Goal: Task Accomplishment & Management: Manage account settings

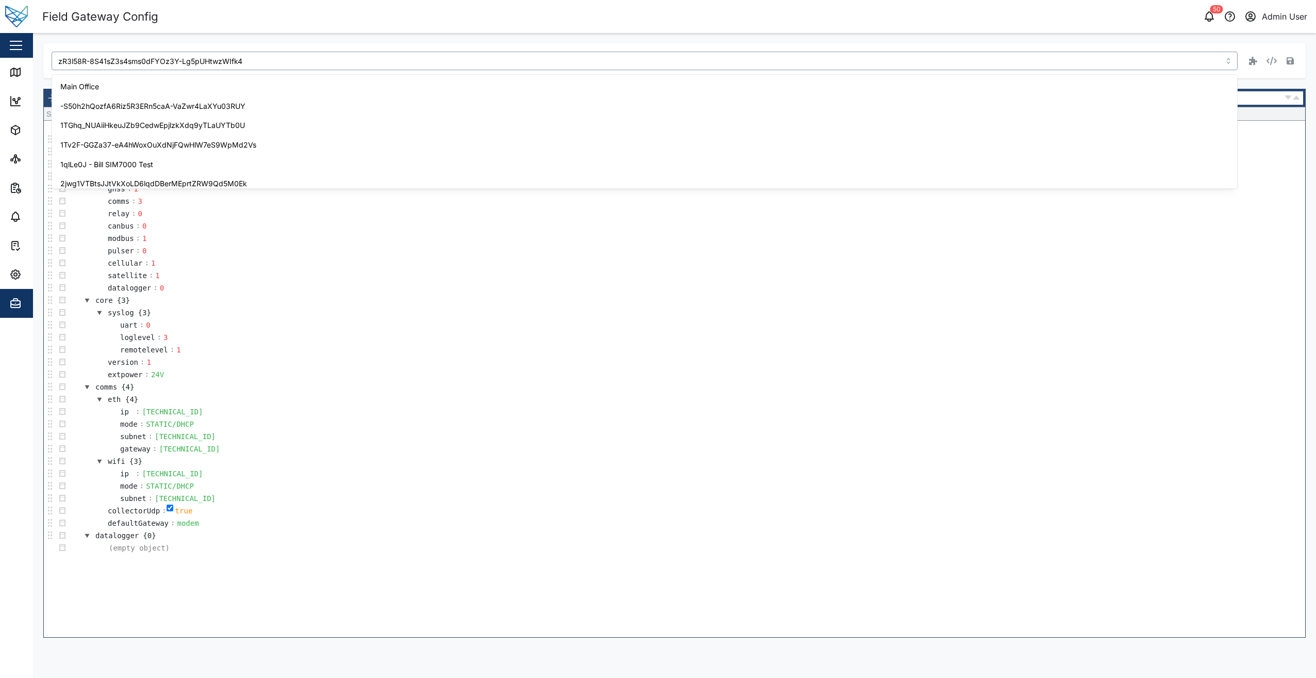
click at [1230, 64] on input "zR3l58R-8S41sZ3s4sms0dFYOz3Y-Lg5pUHtwzWIfk4" at bounding box center [645, 61] width 1186 height 19
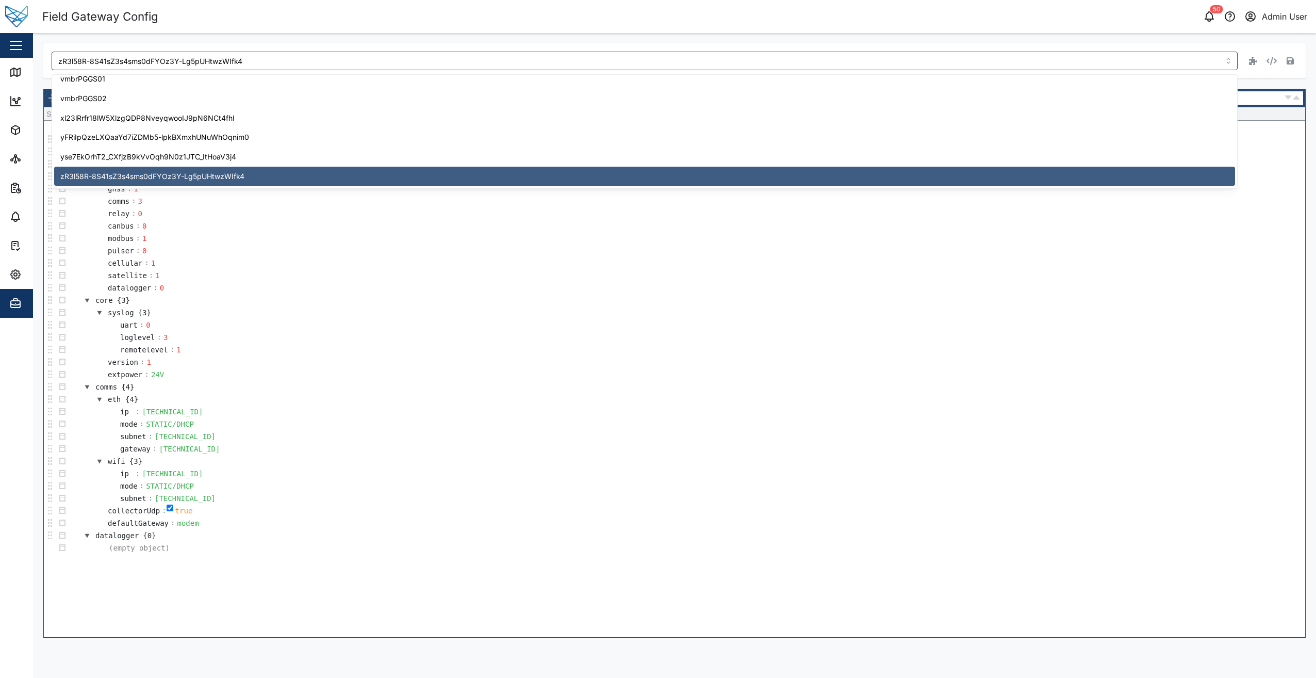
click at [689, 42] on div "zR3l58R-8S41sZ3s4sms0dFYOz3Y-Lg5pUHtwzWIfk4 Select a node... object {4} v {12} …" at bounding box center [674, 340] width 1283 height 615
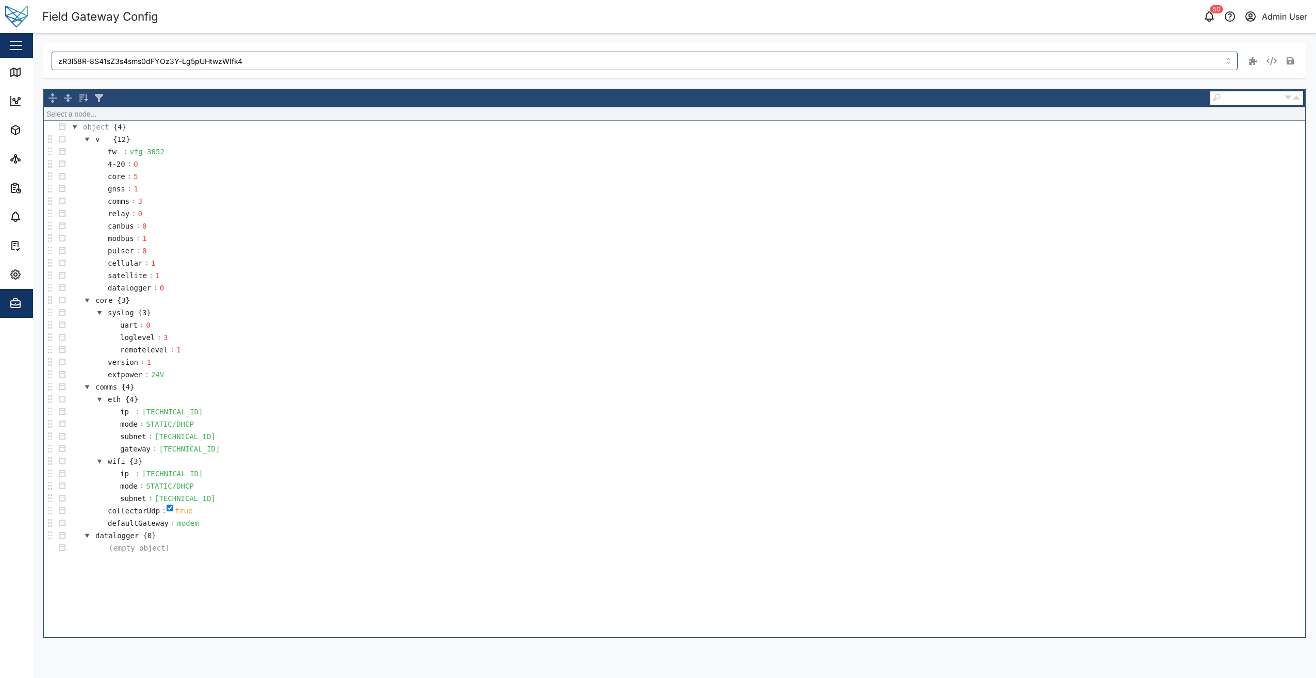
click at [689, 42] on div "zR3l58R-8S41sZ3s4sms0dFYOz3Y-Lg5pUHtwzWIfk4 Select a node... object {4} v {12} …" at bounding box center [674, 340] width 1283 height 615
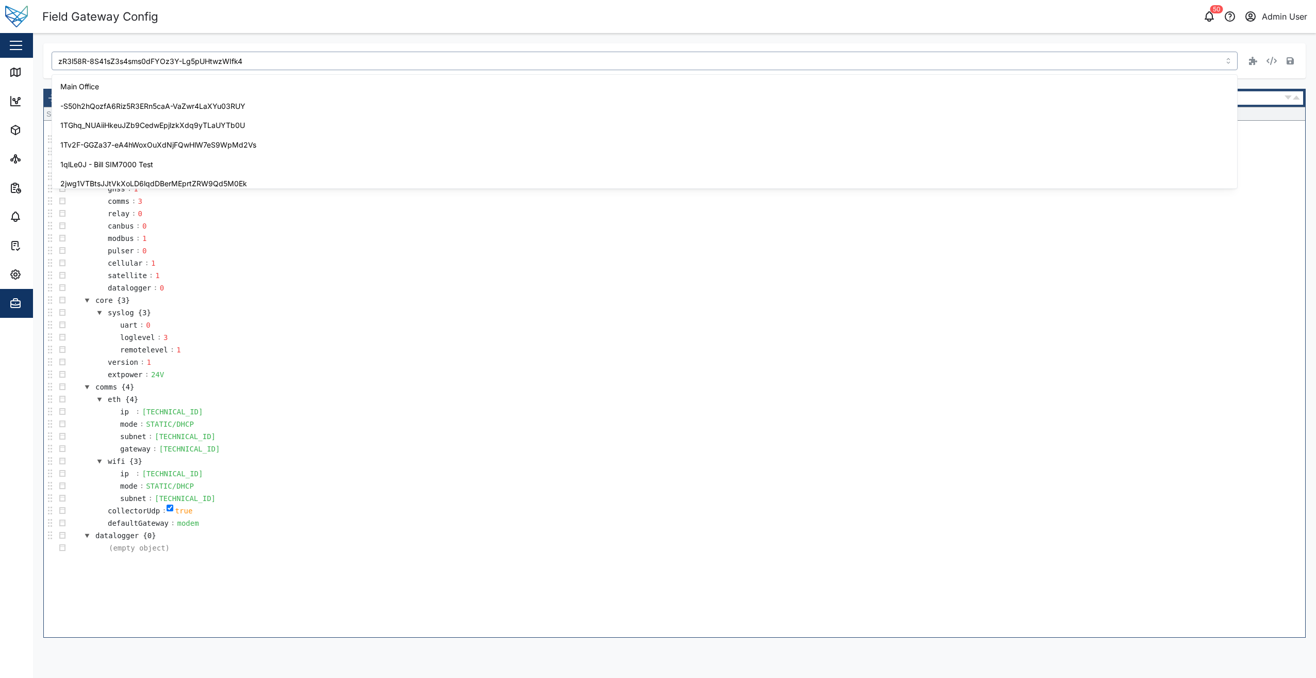
drag, startPoint x: 357, startPoint y: 59, endPoint x: -2, endPoint y: 36, distance: 360.3
click at [0, 36] on html "Field Gateway Config 50 Admin User Close Map Dashboard Assets ATS Camera Genera…" at bounding box center [658, 339] width 1316 height 678
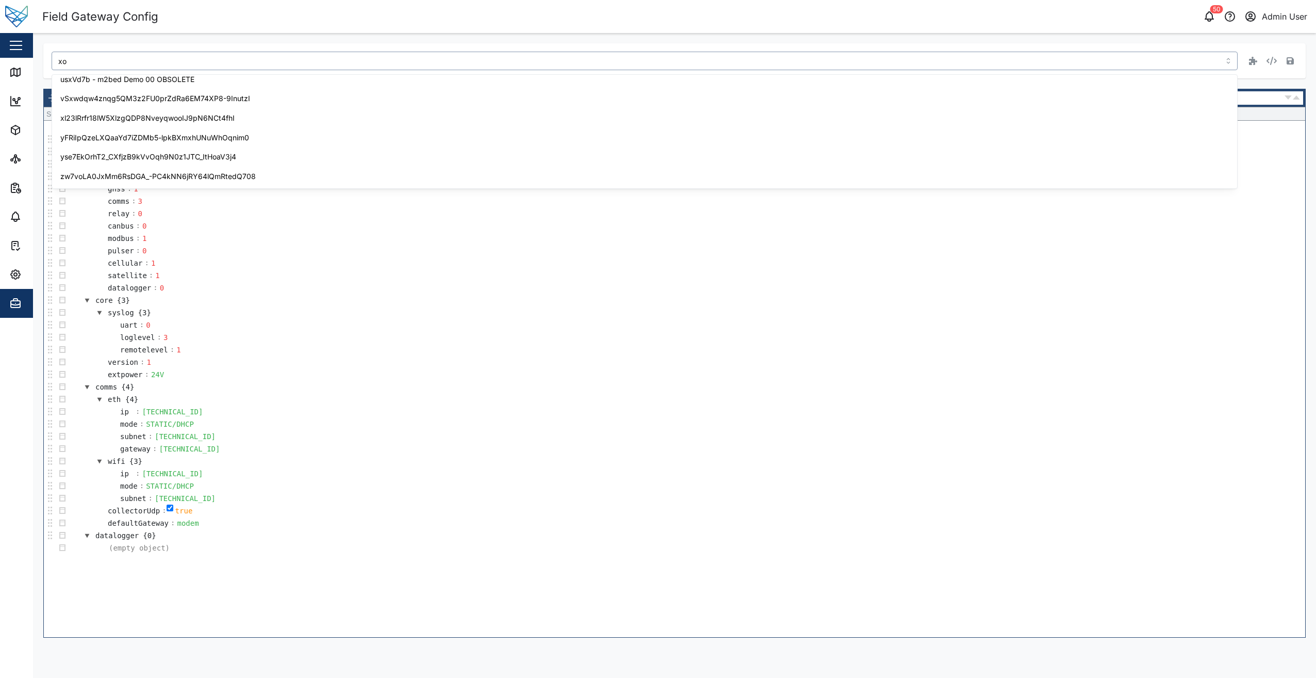
scroll to position [0, 0]
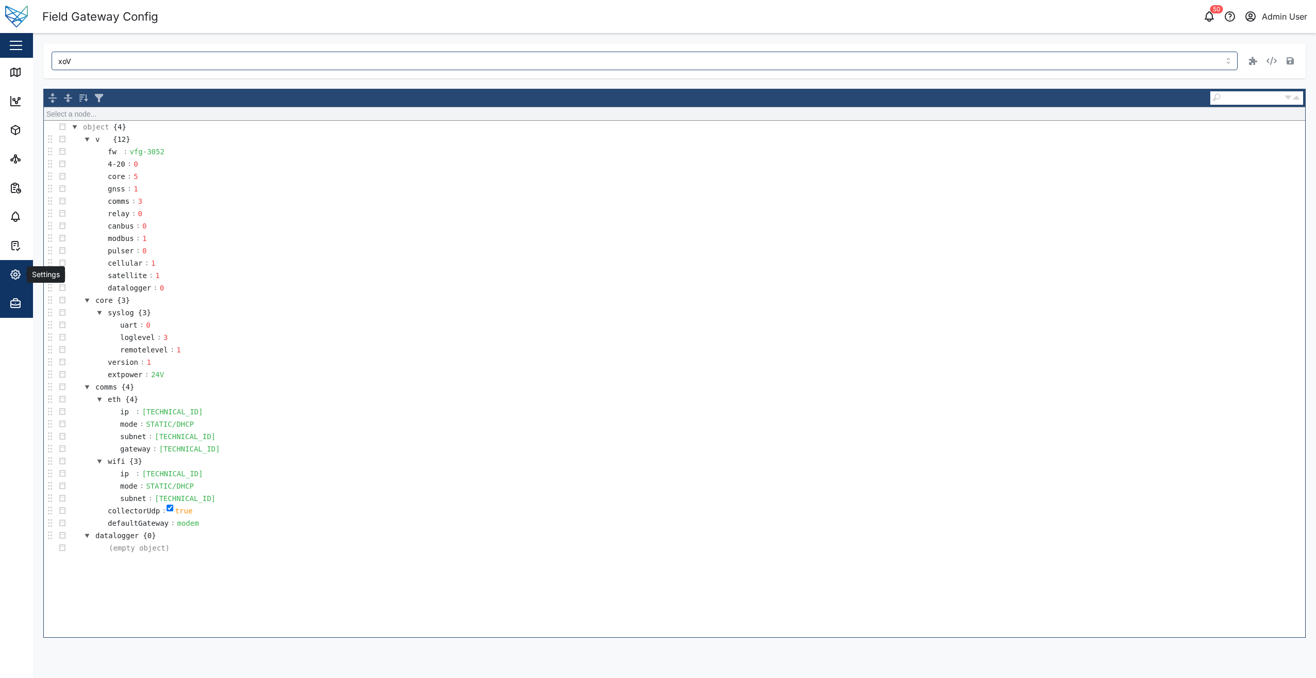
type input "zR3l58R-8S41sZ3s4sms0dFYOz3Y-Lg5pUHtwzWIfk4"
click at [28, 275] on div "Settings" at bounding box center [45, 274] width 37 height 11
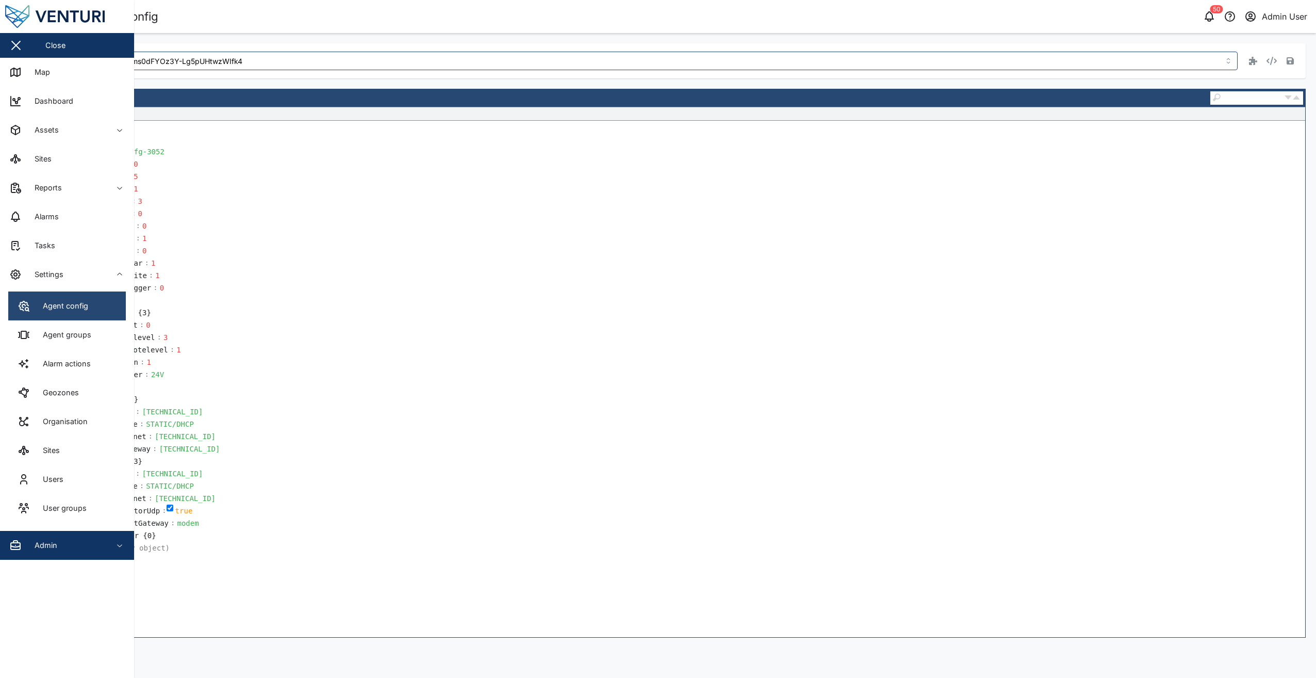
click at [64, 310] on div "Agent config" at bounding box center [61, 305] width 53 height 11
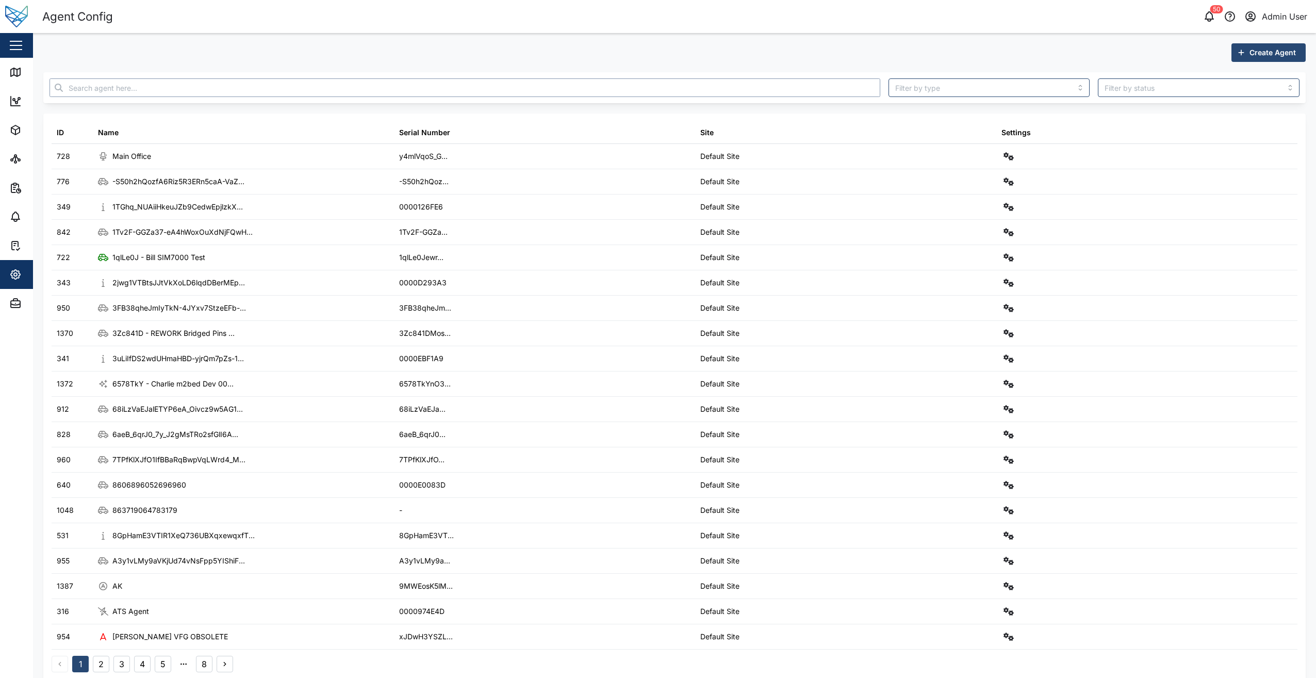
click at [213, 83] on input "text" at bounding box center [465, 87] width 831 height 19
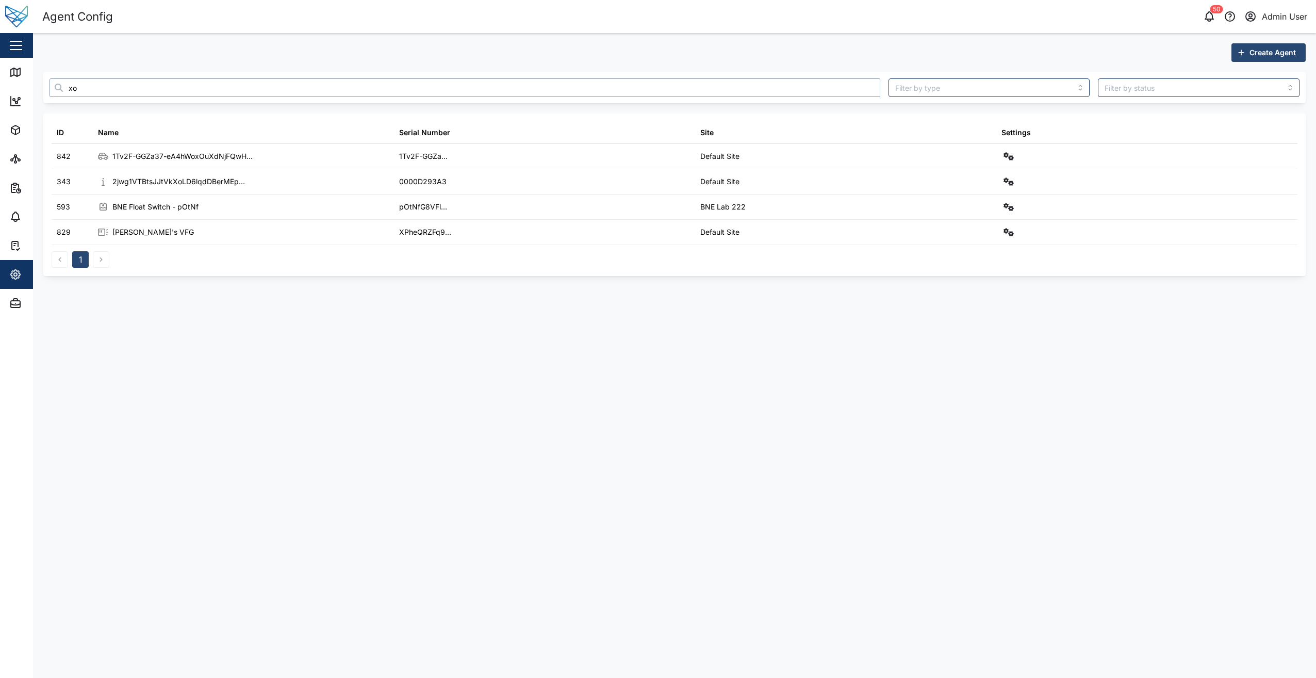
type input "xo"
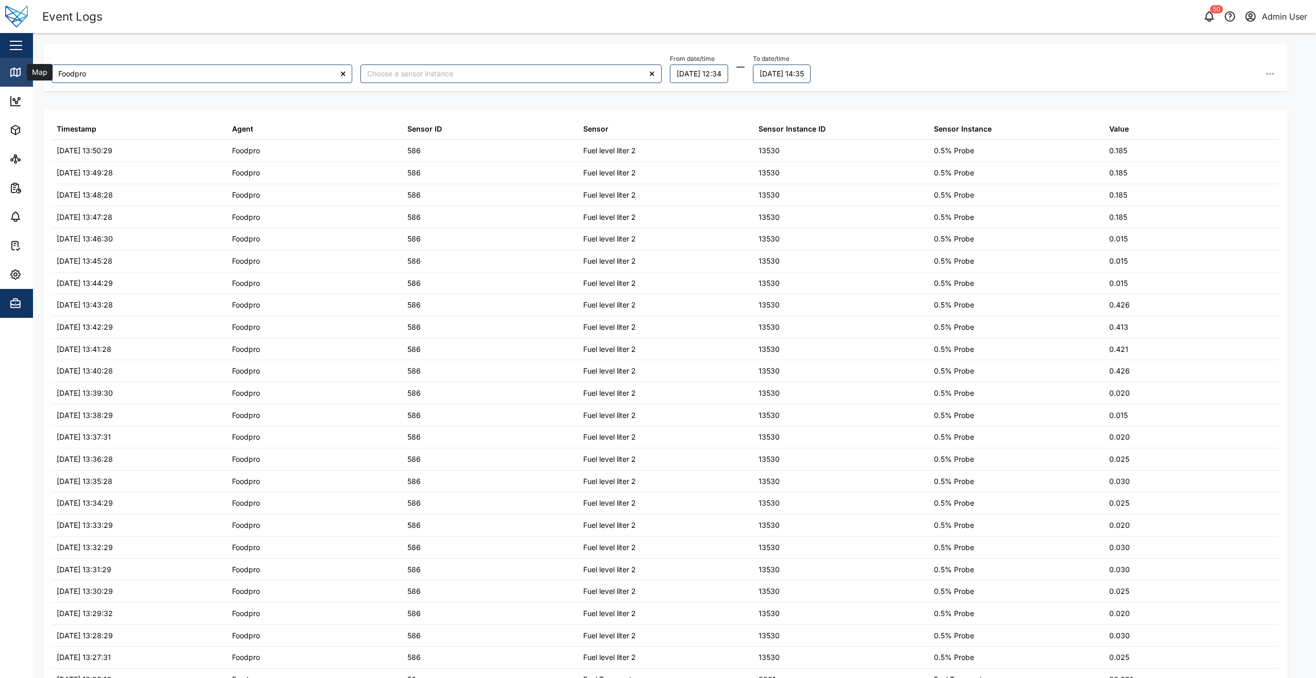
click at [18, 70] on icon at bounding box center [15, 72] width 9 height 8
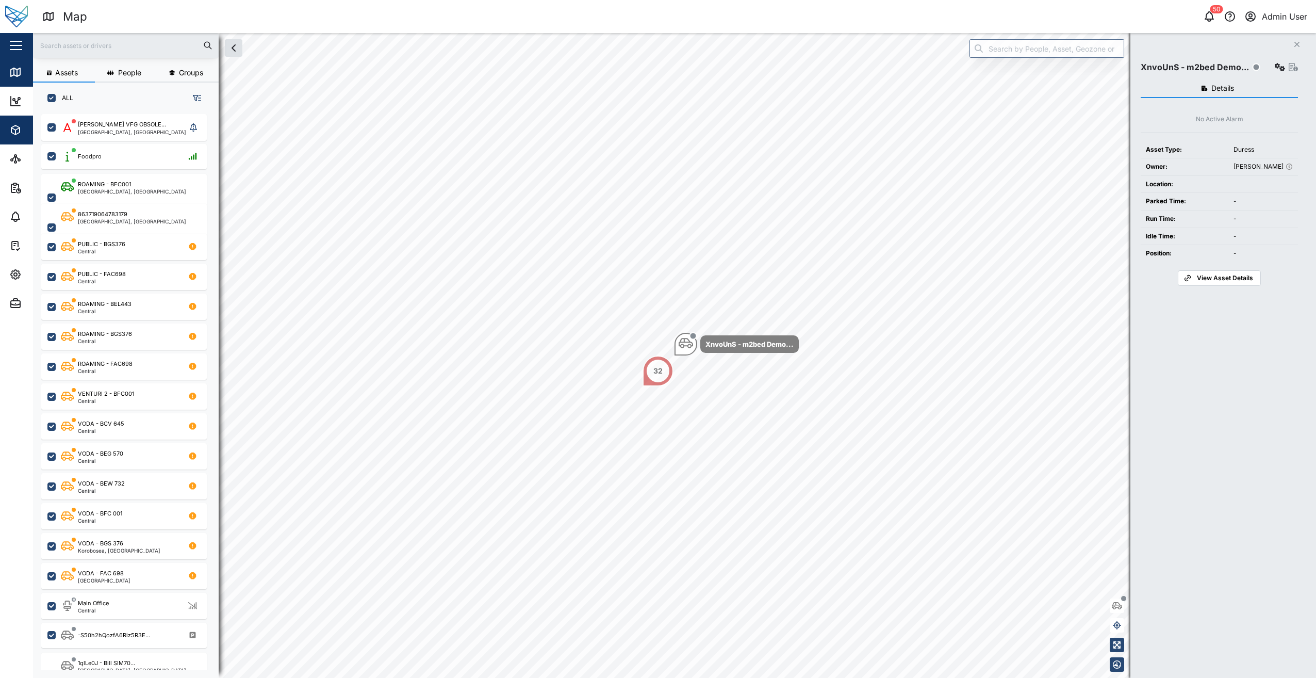
scroll to position [551, 161]
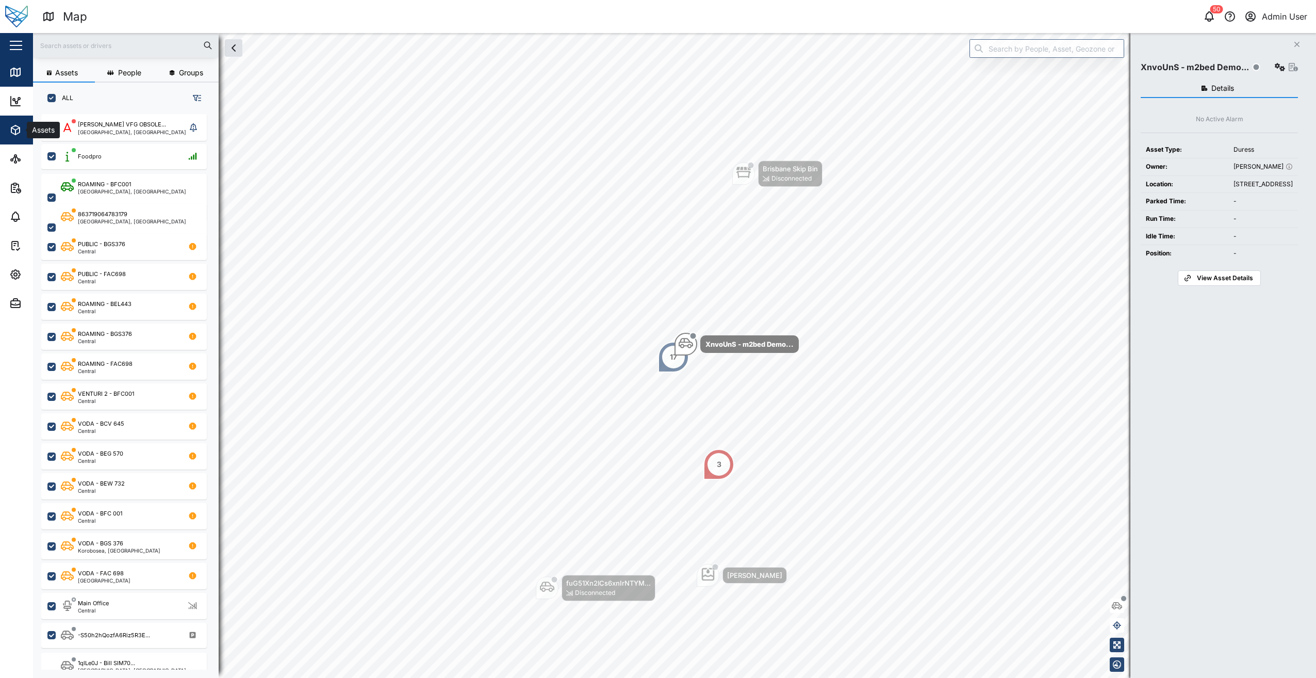
click at [17, 132] on icon "button" at bounding box center [15, 130] width 12 height 12
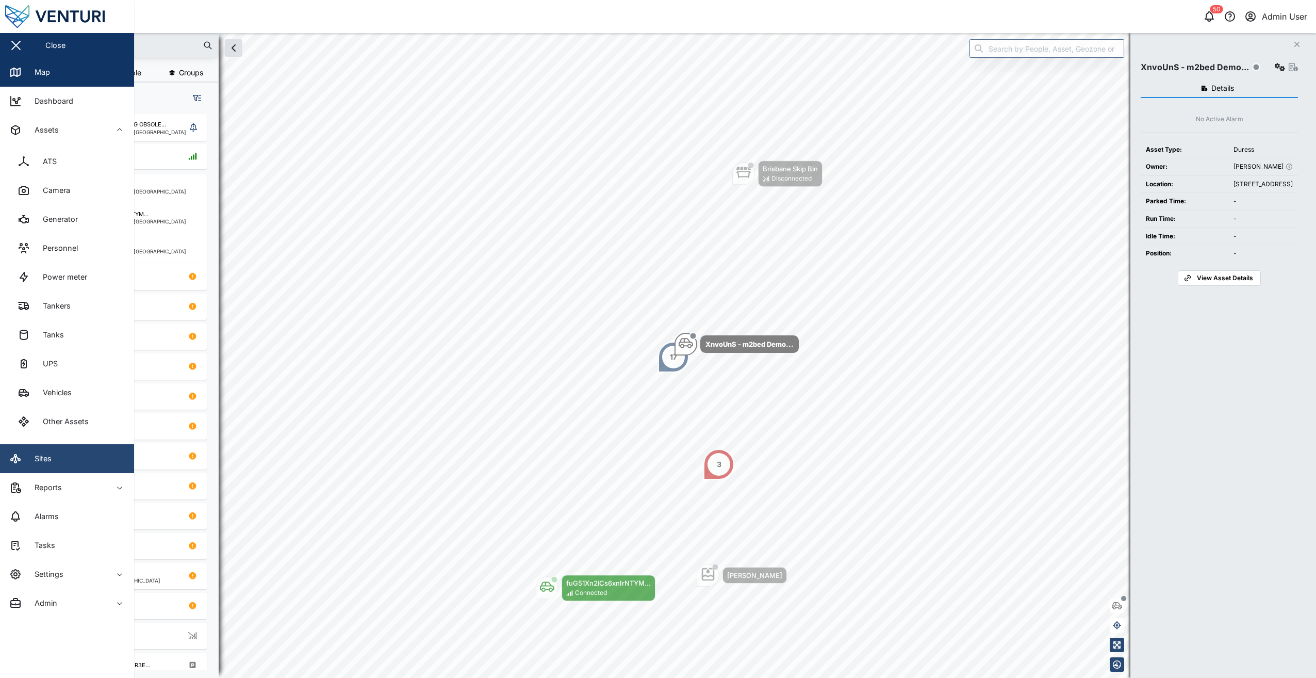
click at [23, 459] on div "Sites" at bounding box center [30, 458] width 42 height 12
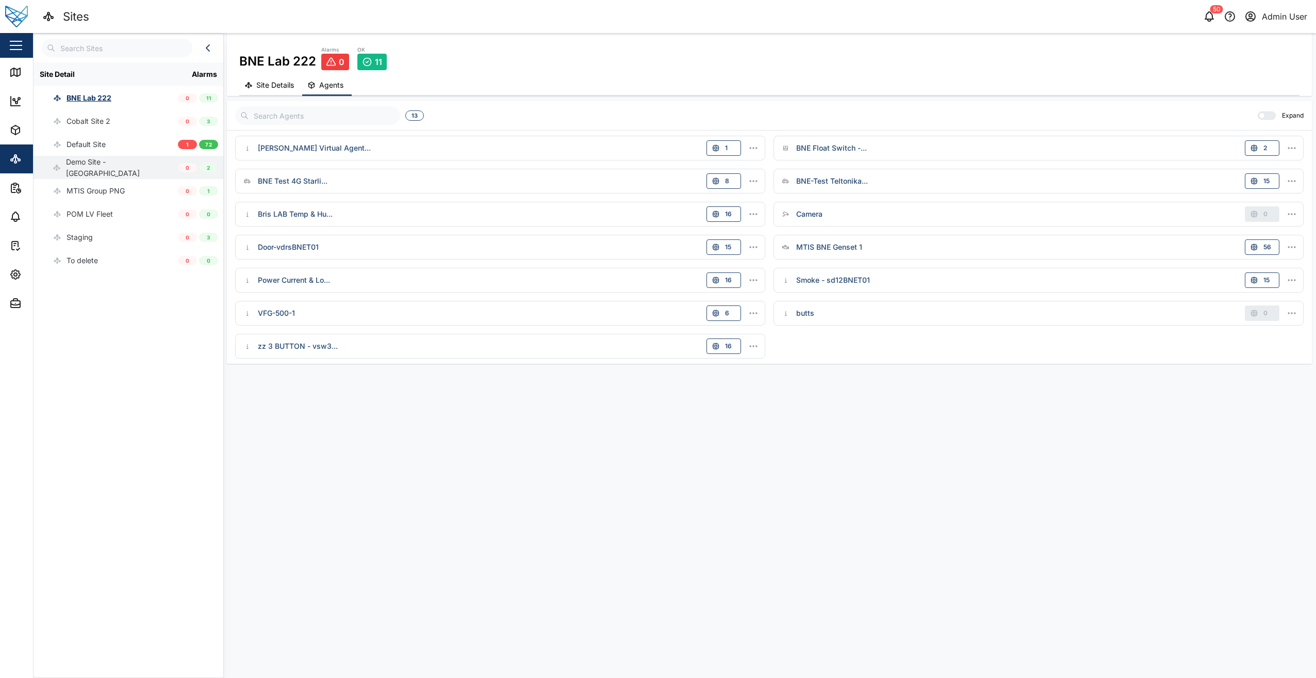
click at [112, 166] on div "Demo Site - Brisbane" at bounding box center [122, 167] width 112 height 22
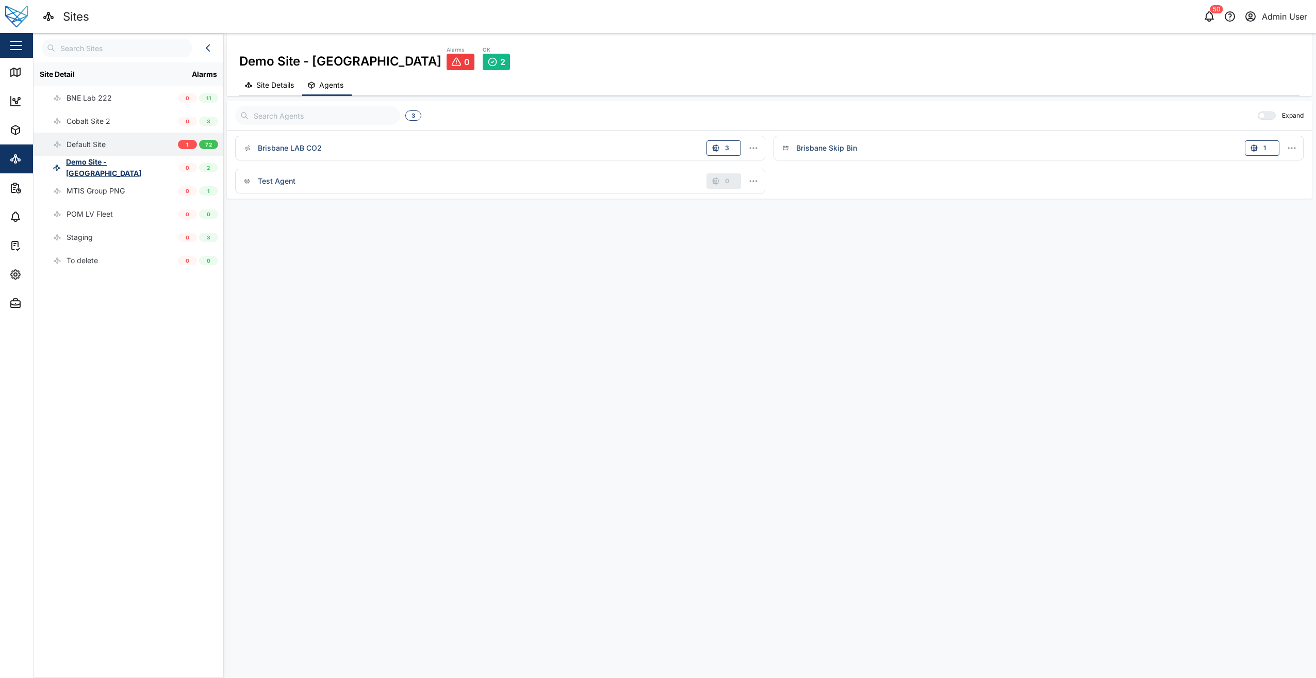
click at [113, 143] on div "Default Site" at bounding box center [106, 144] width 144 height 23
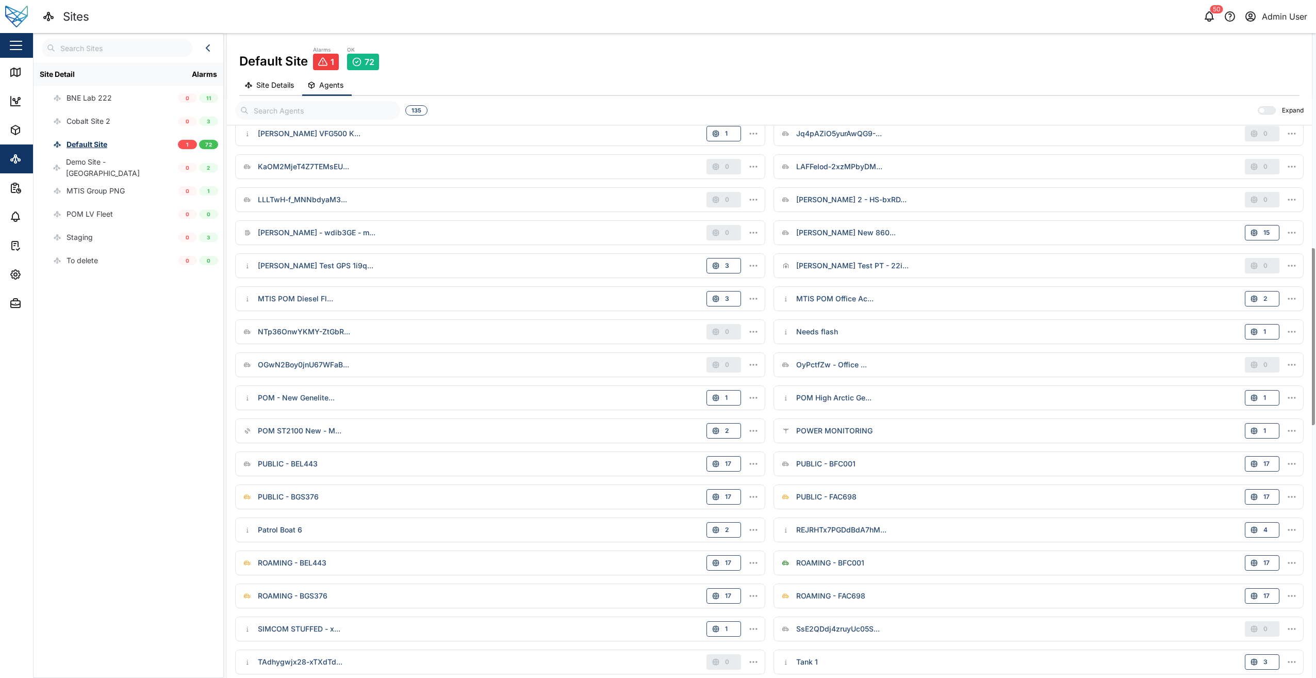
scroll to position [980, 0]
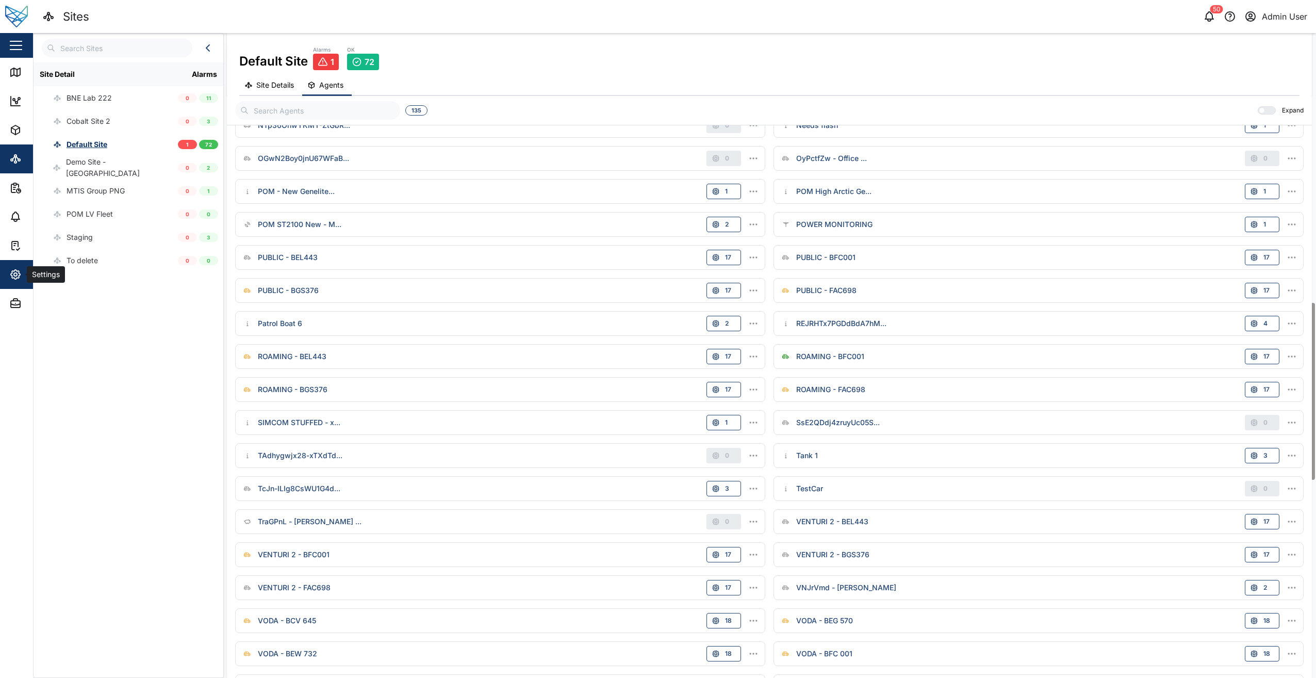
click at [15, 271] on icon "button" at bounding box center [15, 274] width 12 height 12
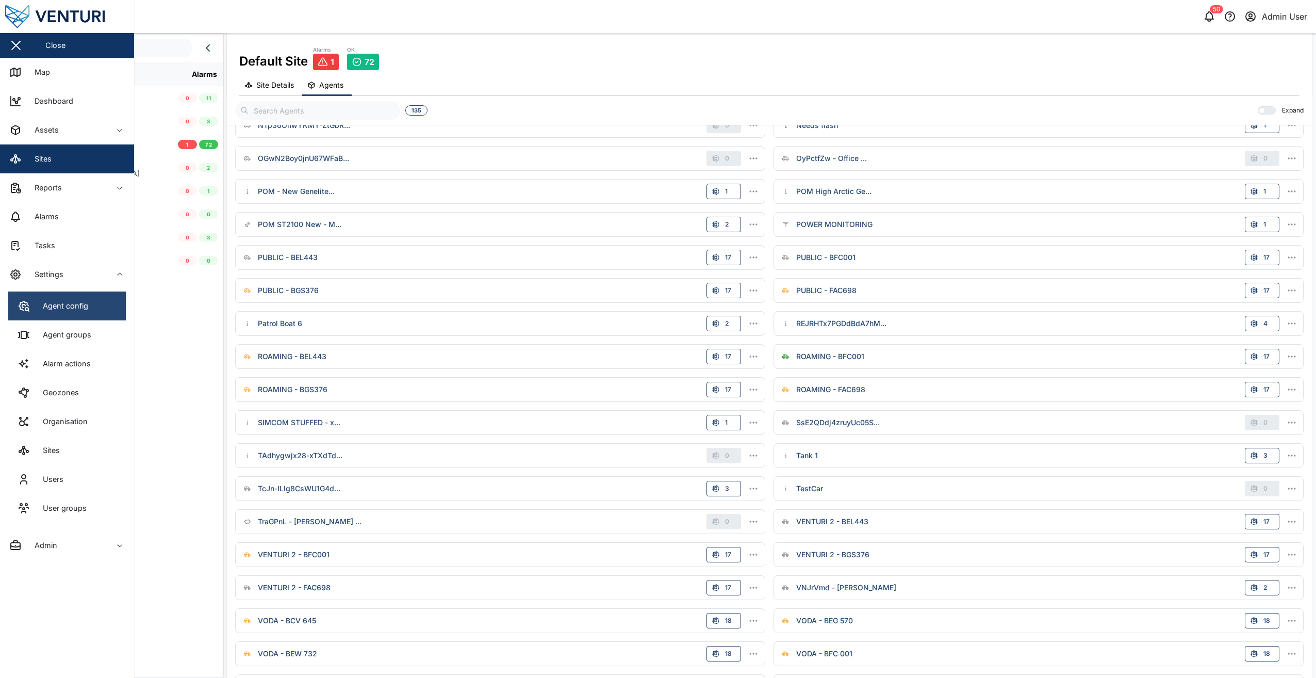
click at [71, 314] on link "Agent config" at bounding box center [67, 305] width 118 height 29
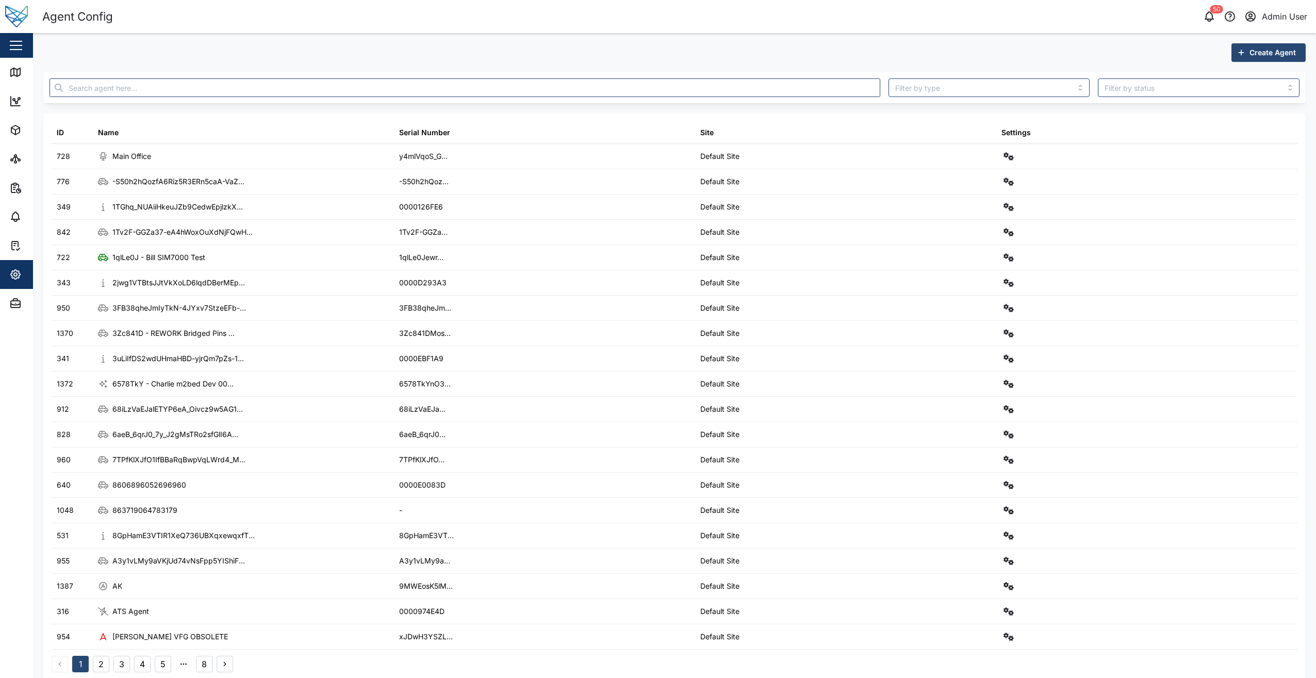
click at [800, 78] on div at bounding box center [464, 87] width 839 height 27
click at [798, 89] on input "text" at bounding box center [465, 87] width 831 height 19
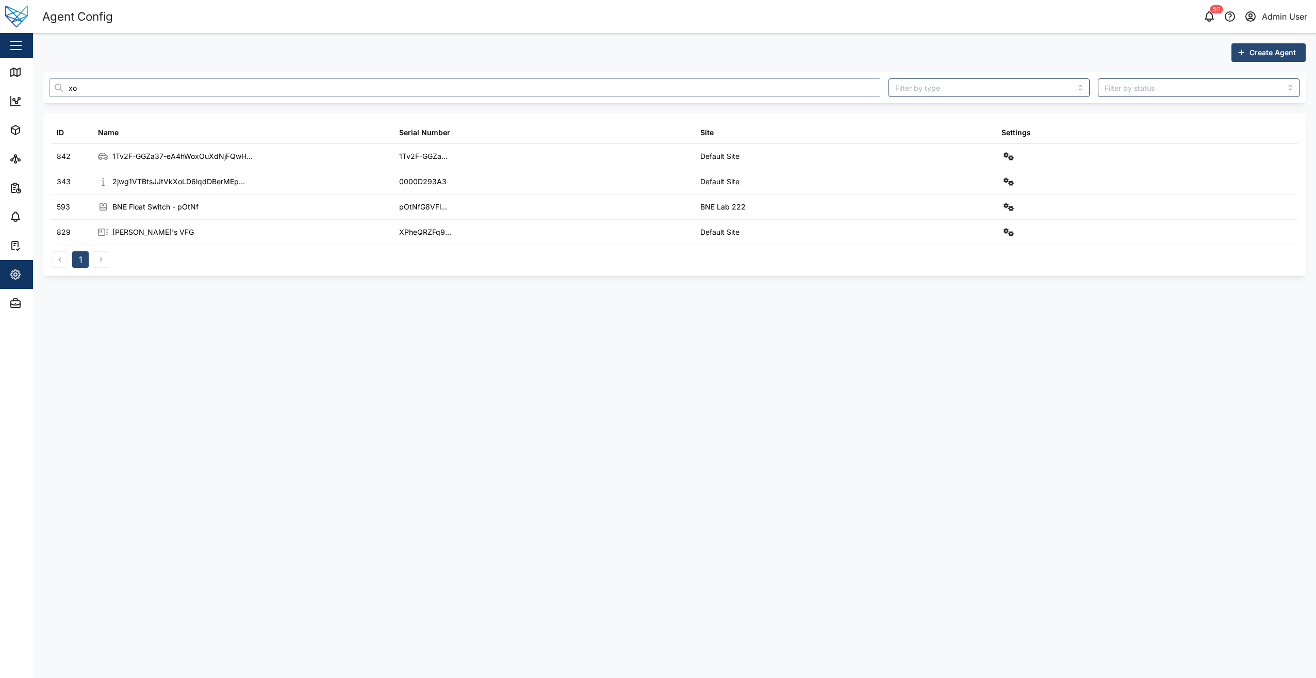
type input "xo"
click at [406, 350] on main "Create Agent xo ID Name Serial Number Site Settings 842 1Tv2F-GGZa37-eA4hWoxOuX…" at bounding box center [674, 355] width 1283 height 645
click at [11, 124] on icon "button" at bounding box center [15, 130] width 12 height 12
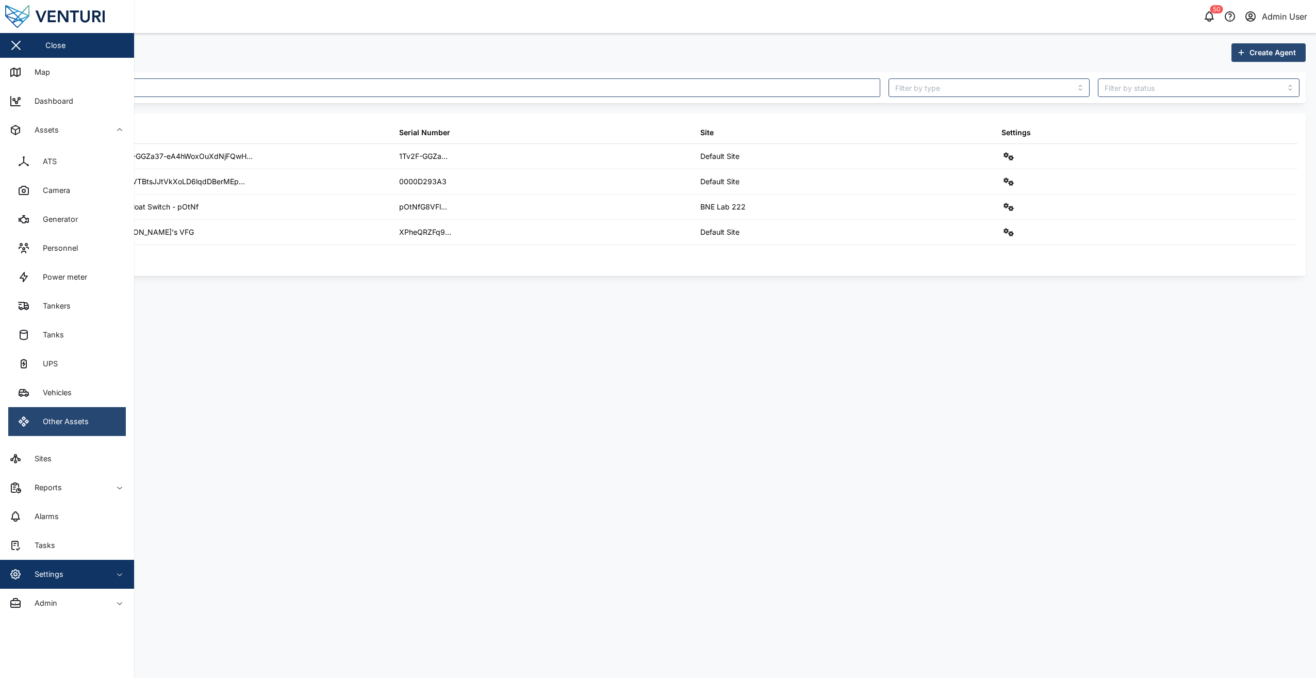
click at [78, 422] on div "Other Assets" at bounding box center [62, 421] width 54 height 11
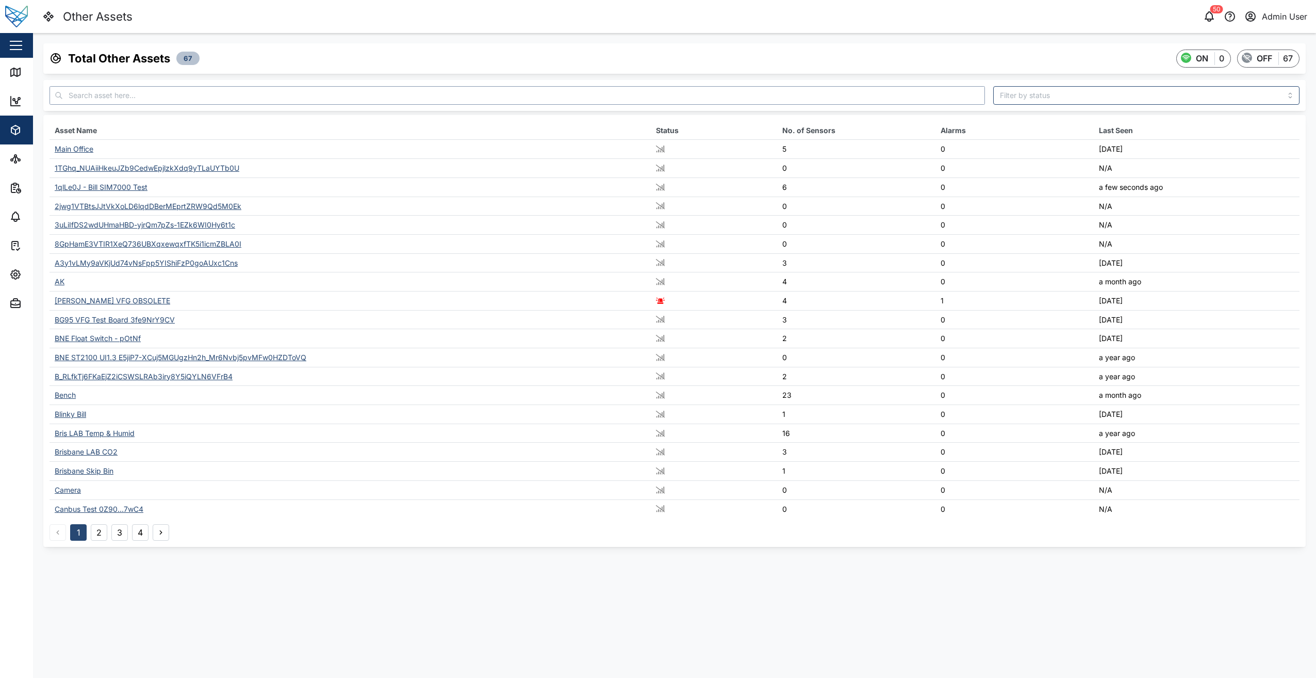
click at [139, 93] on input "text" at bounding box center [518, 95] width 936 height 19
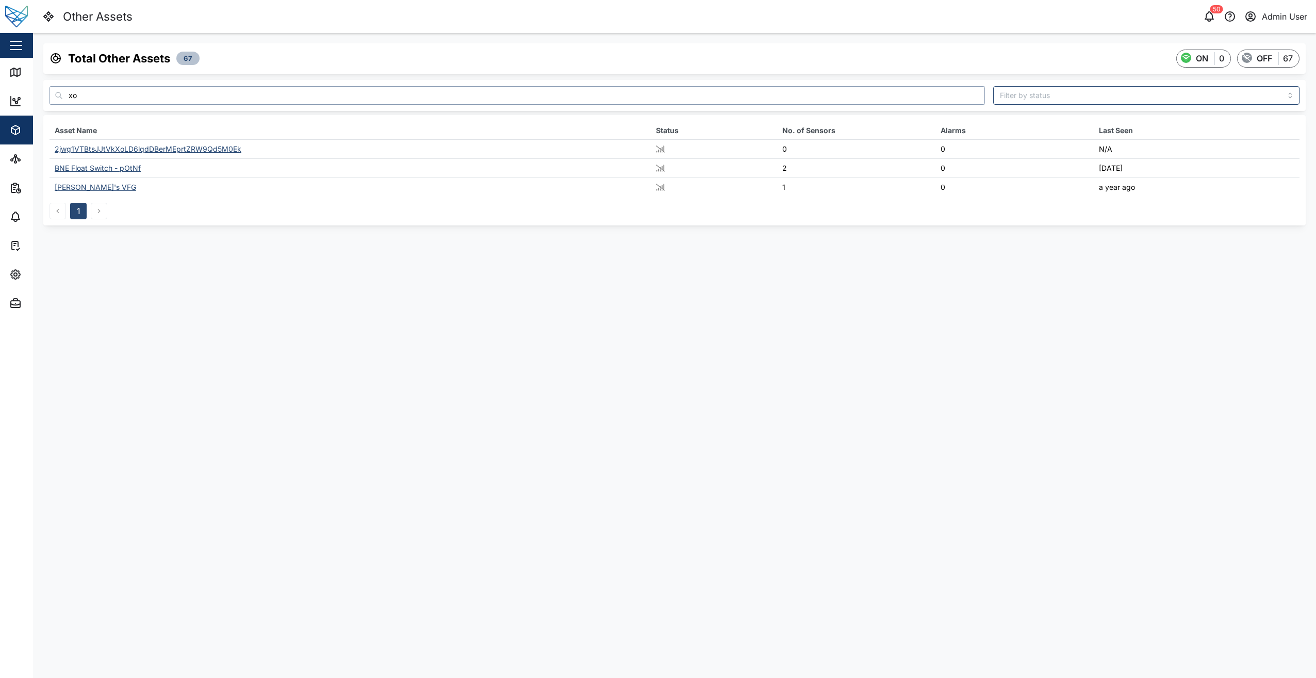
type input "xo"
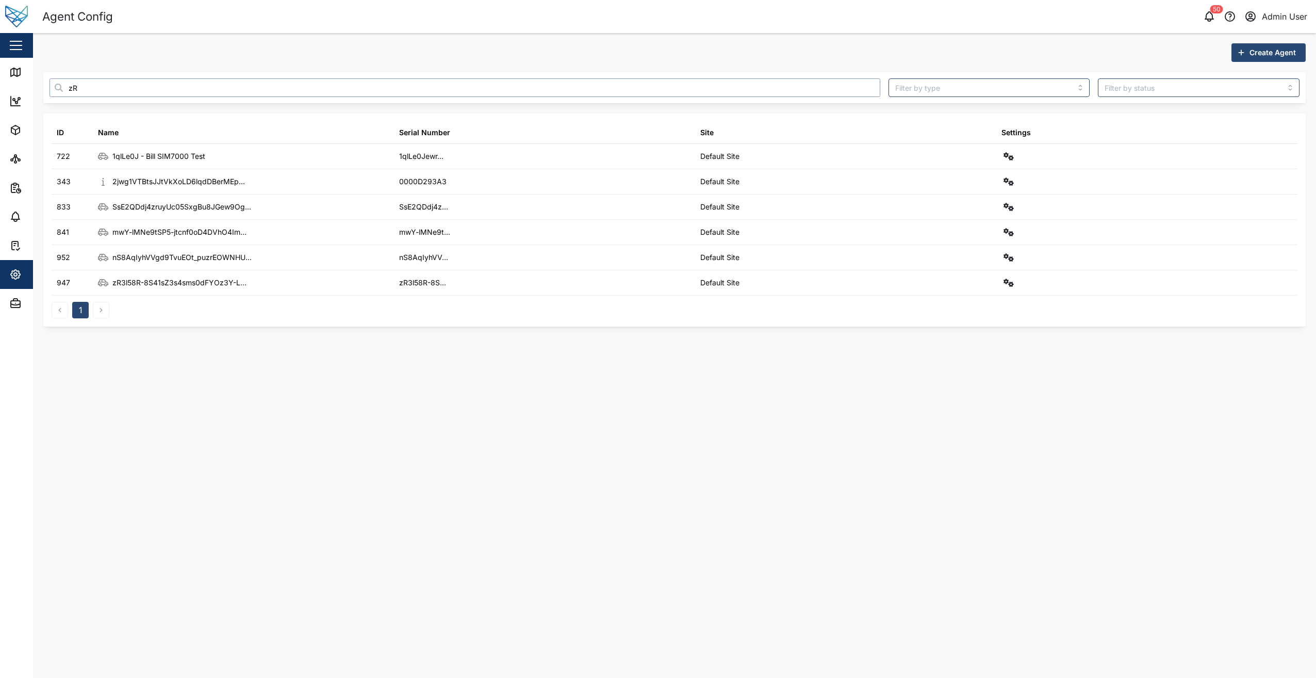
click at [129, 79] on input "zR" at bounding box center [465, 87] width 831 height 19
type input "z"
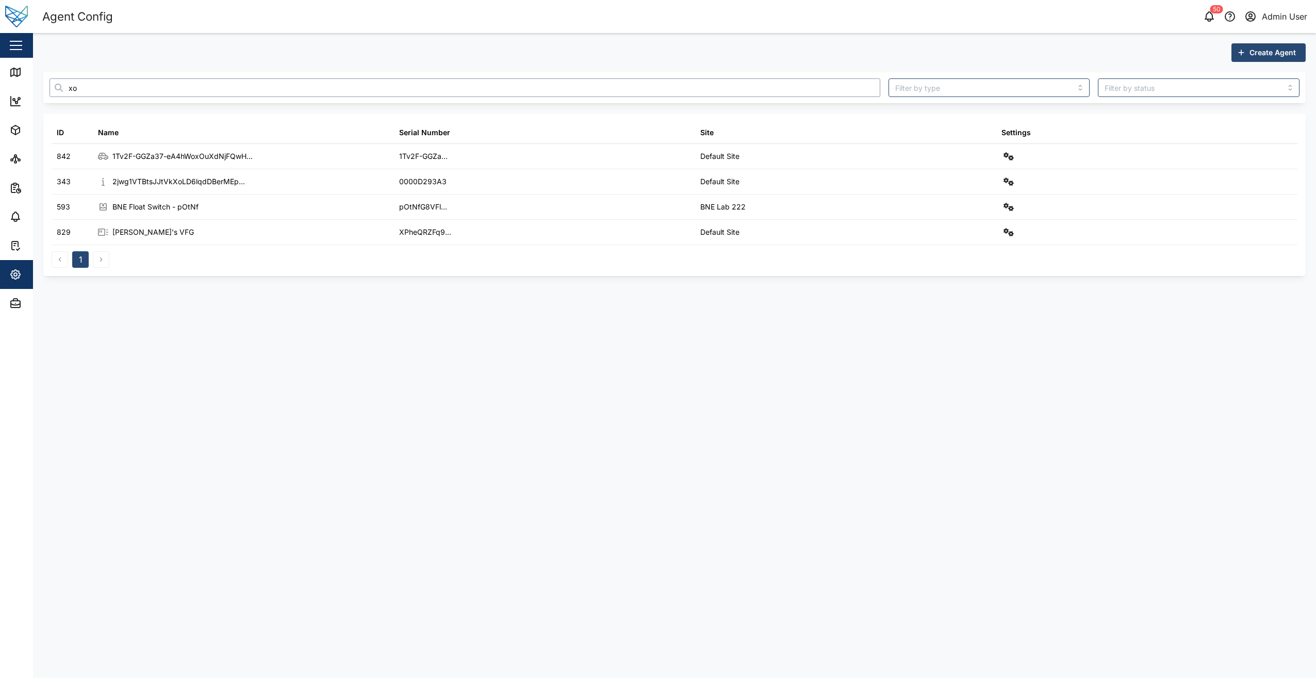
type input "xo"
click at [295, 390] on main "Create Agent xo ID Name Serial Number Site Settings 842 1Tv2F-GGZa37-eA4hWoxOuX…" at bounding box center [674, 355] width 1283 height 645
click at [668, 415] on main "Create Agent xo ID Name Serial Number Site Settings 842 1Tv2F-GGZa37-eA4hWoxOuX…" at bounding box center [674, 355] width 1283 height 645
click at [620, 81] on input "xo" at bounding box center [465, 87] width 831 height 19
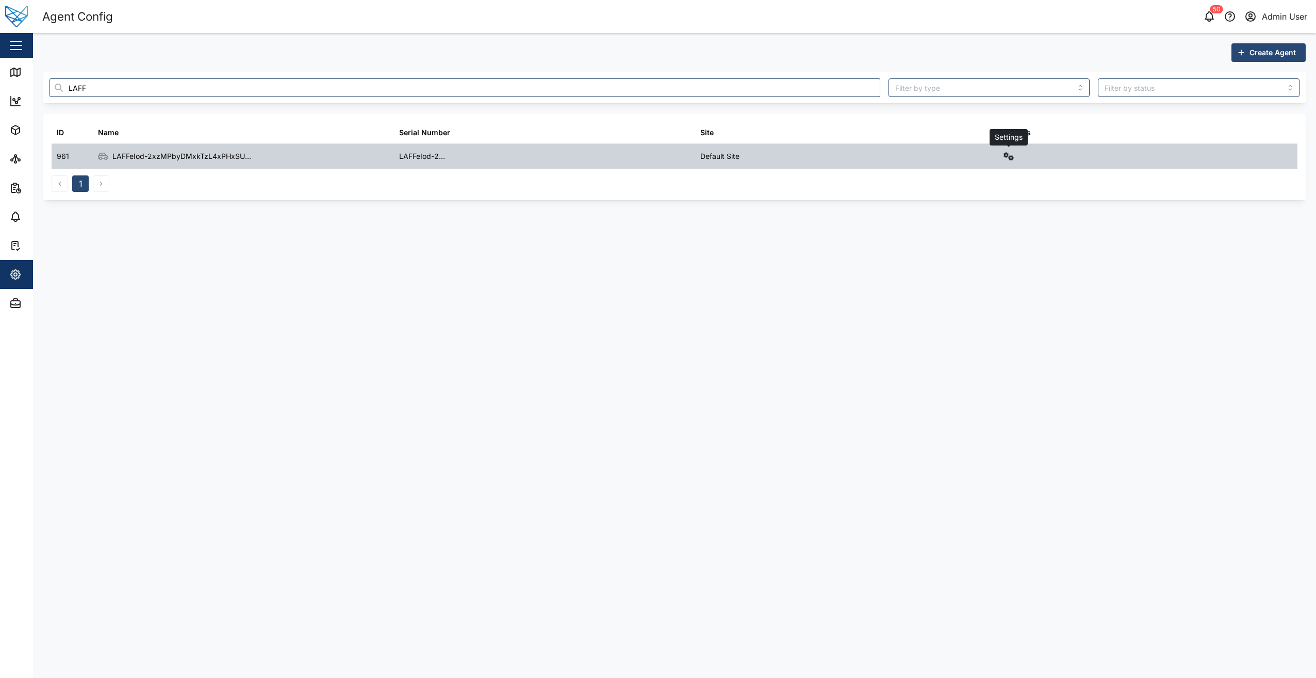
click at [1005, 161] on button "button" at bounding box center [1009, 156] width 14 height 14
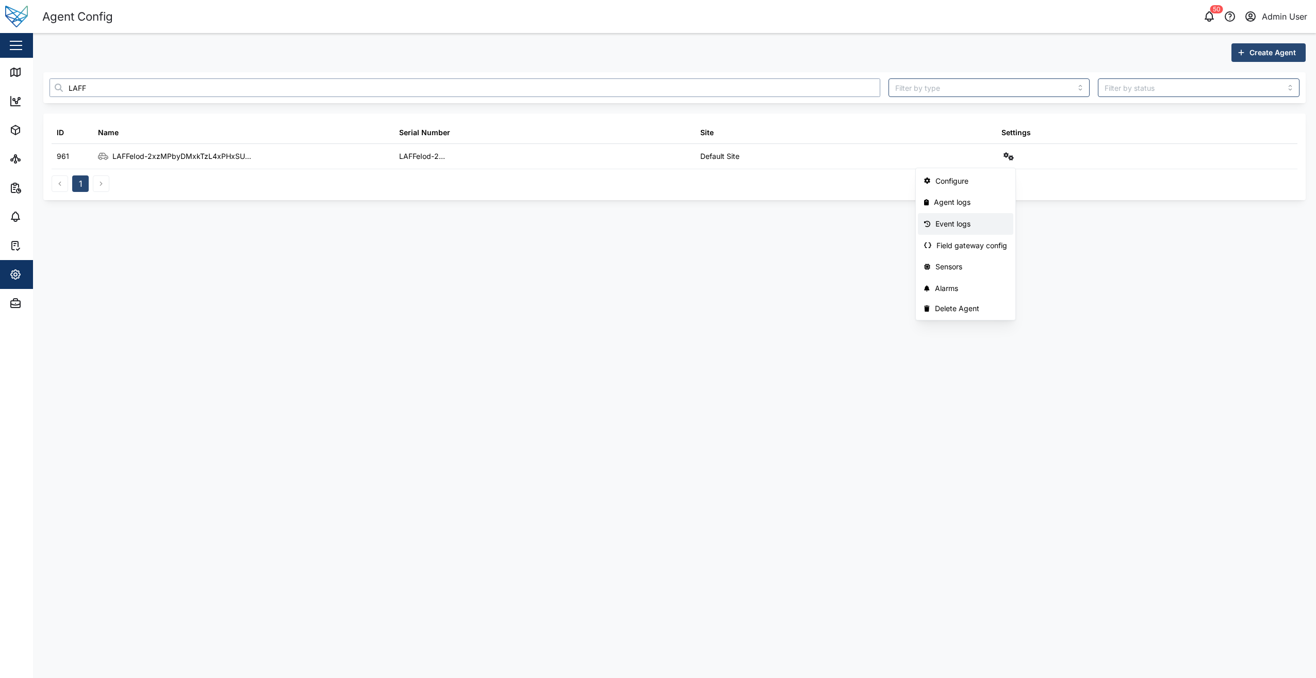
click at [190, 87] on input "LAFF" at bounding box center [465, 87] width 831 height 19
type input "ssr"
drag, startPoint x: 15, startPoint y: 76, endPoint x: 27, endPoint y: 85, distance: 14.8
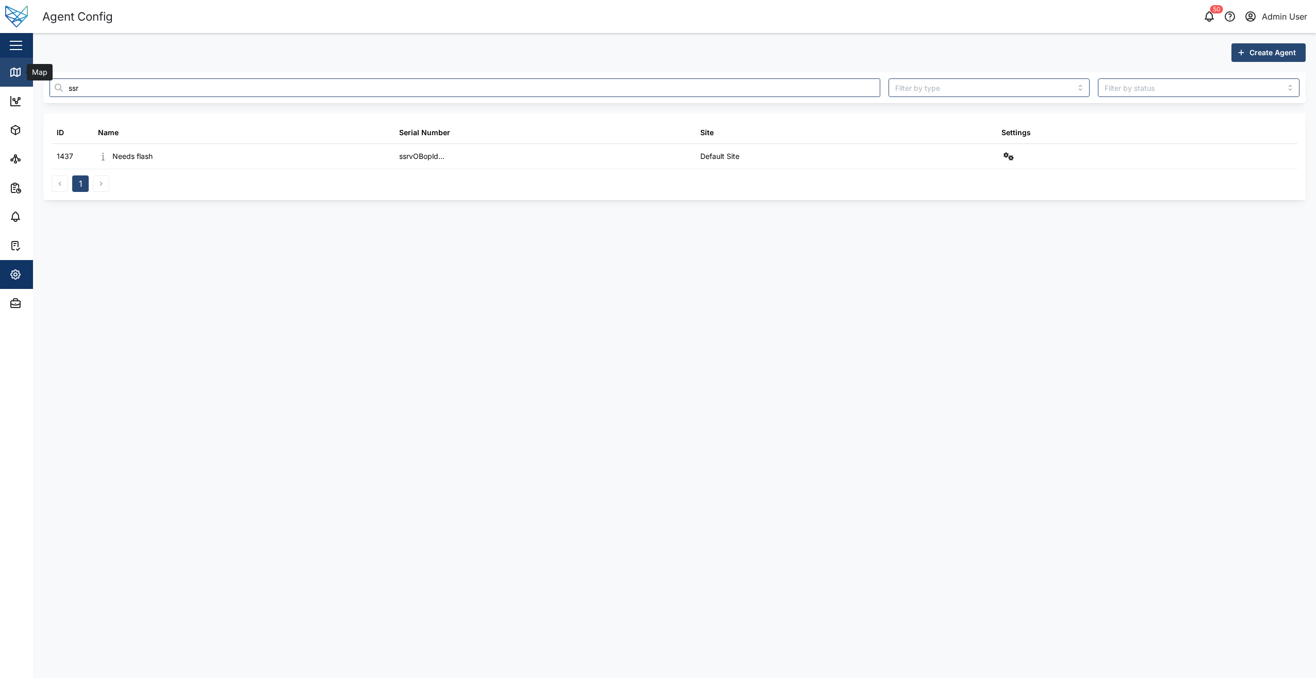
click at [15, 76] on icon at bounding box center [15, 72] width 9 height 8
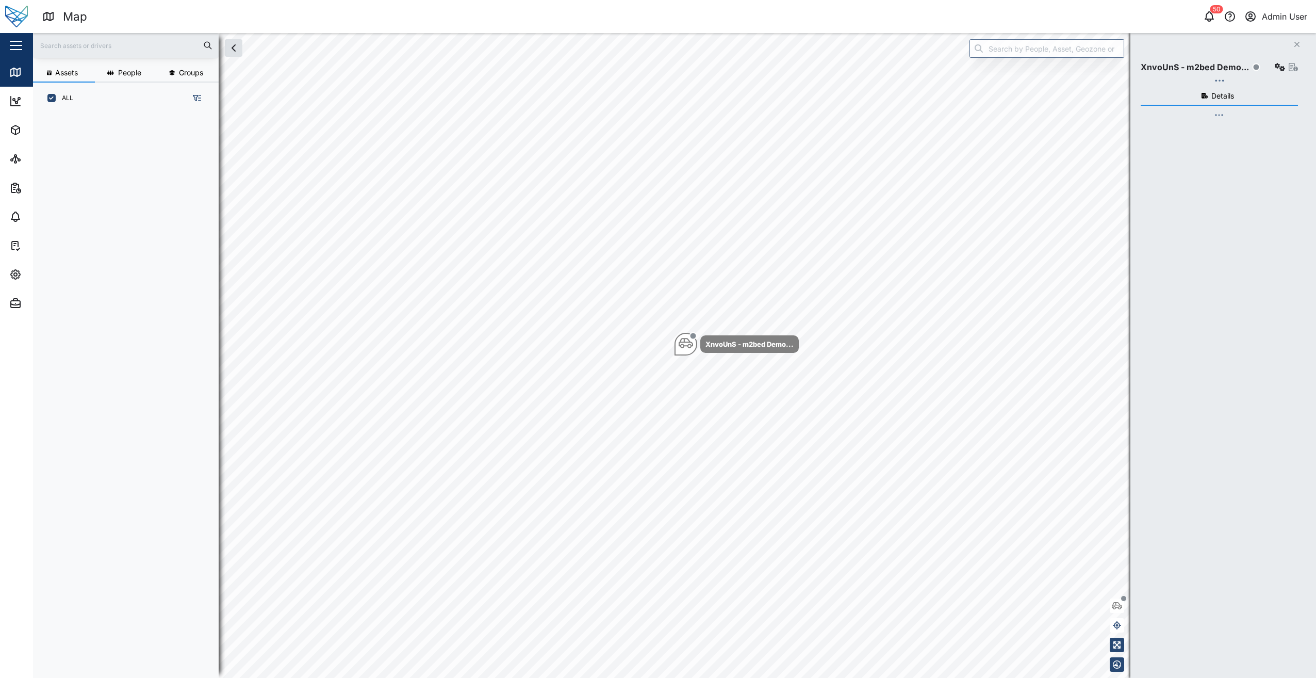
scroll to position [551, 161]
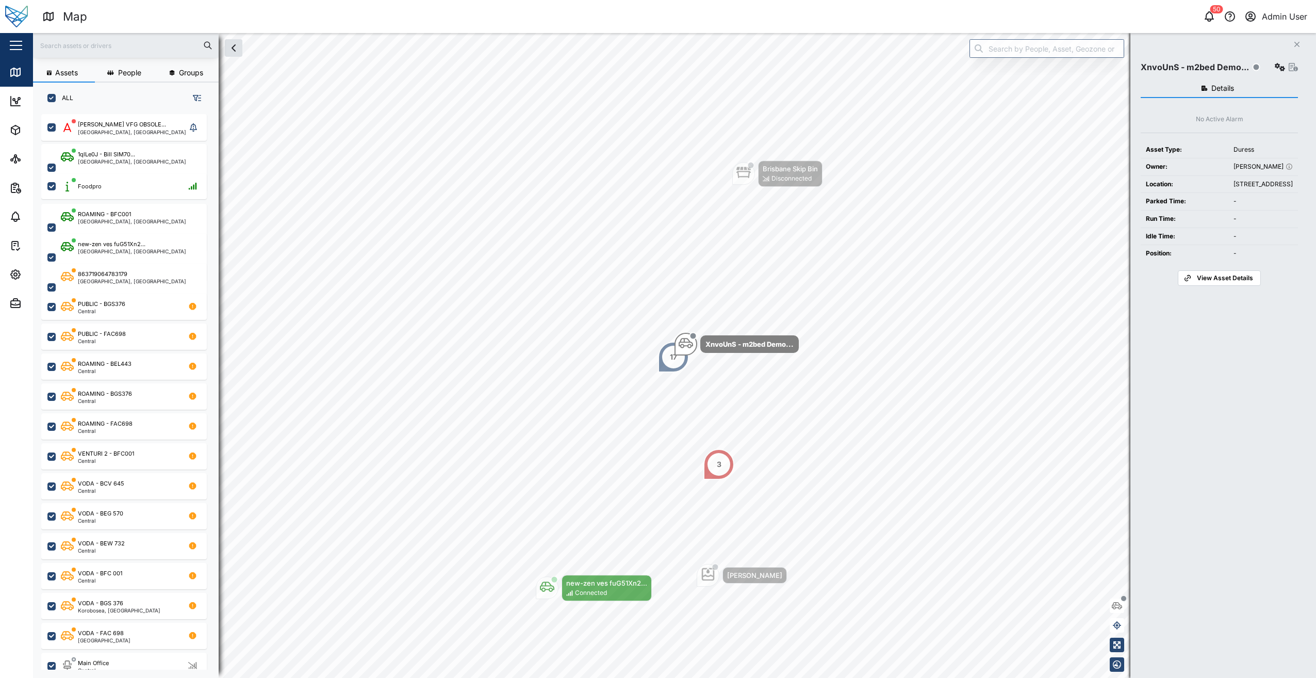
click at [107, 50] on input "text" at bounding box center [125, 45] width 173 height 15
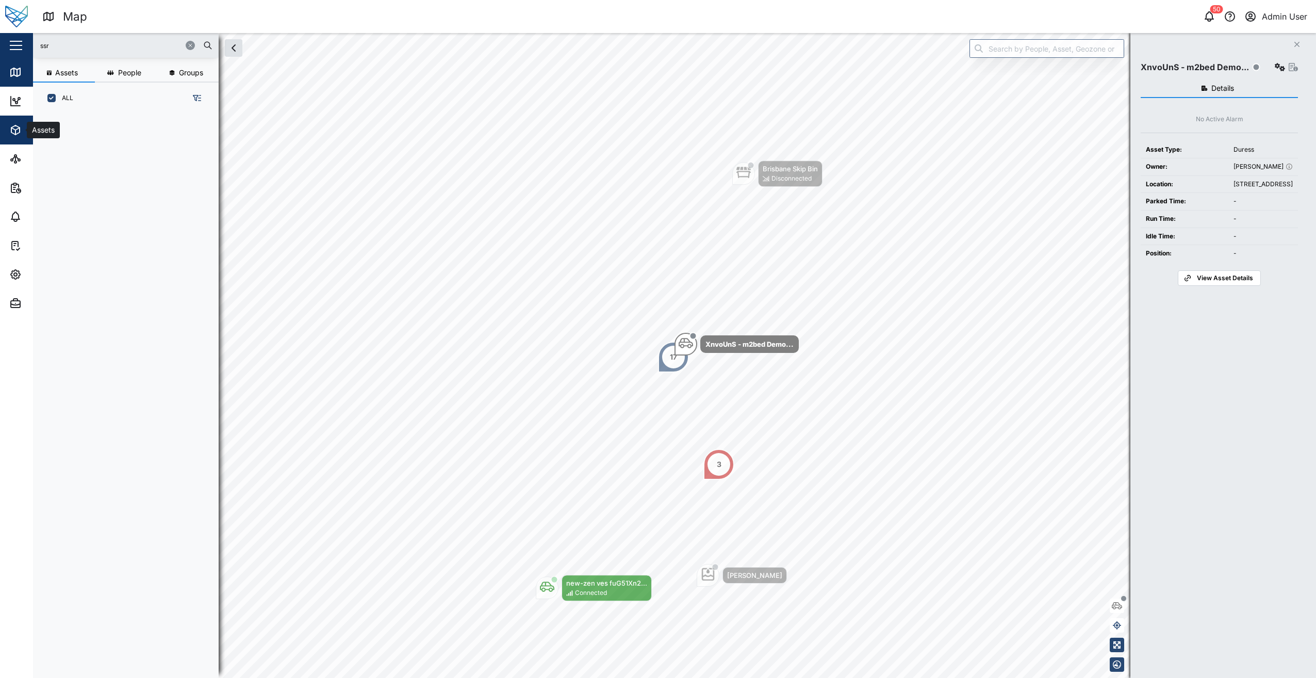
type input "ssr"
click at [9, 132] on button "Assets" at bounding box center [67, 130] width 134 height 29
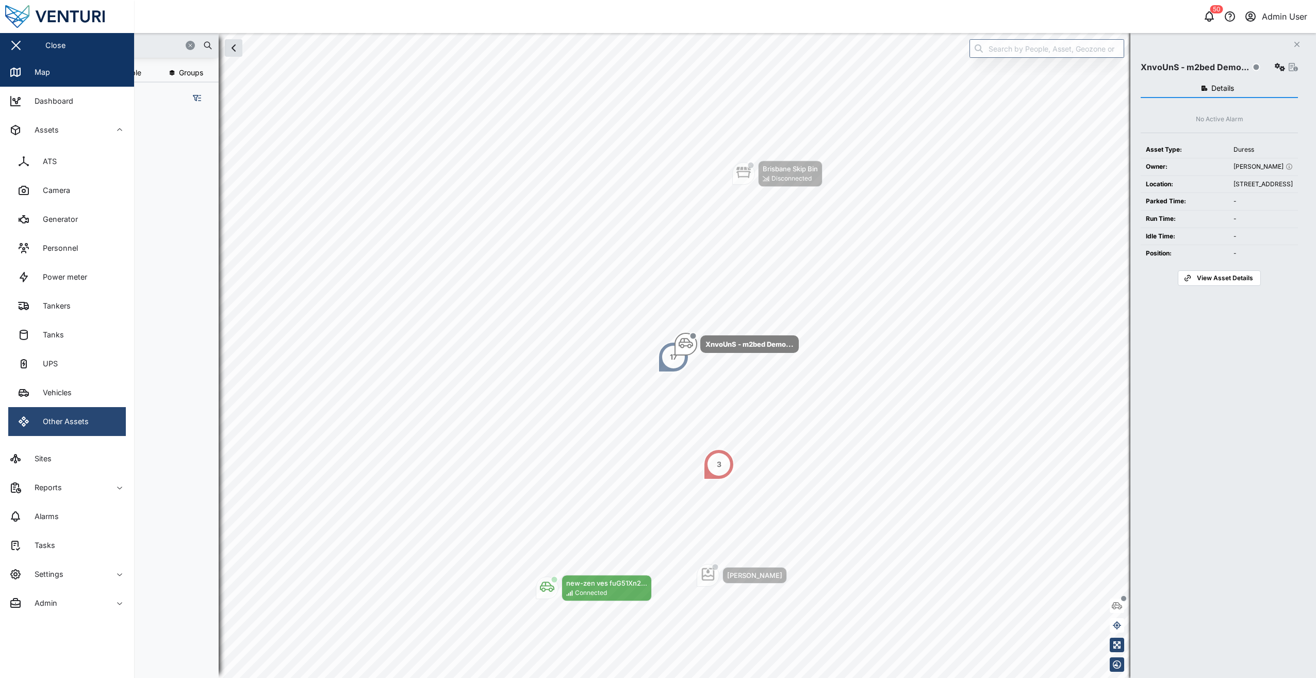
click at [56, 422] on div "Other Assets" at bounding box center [62, 421] width 54 height 11
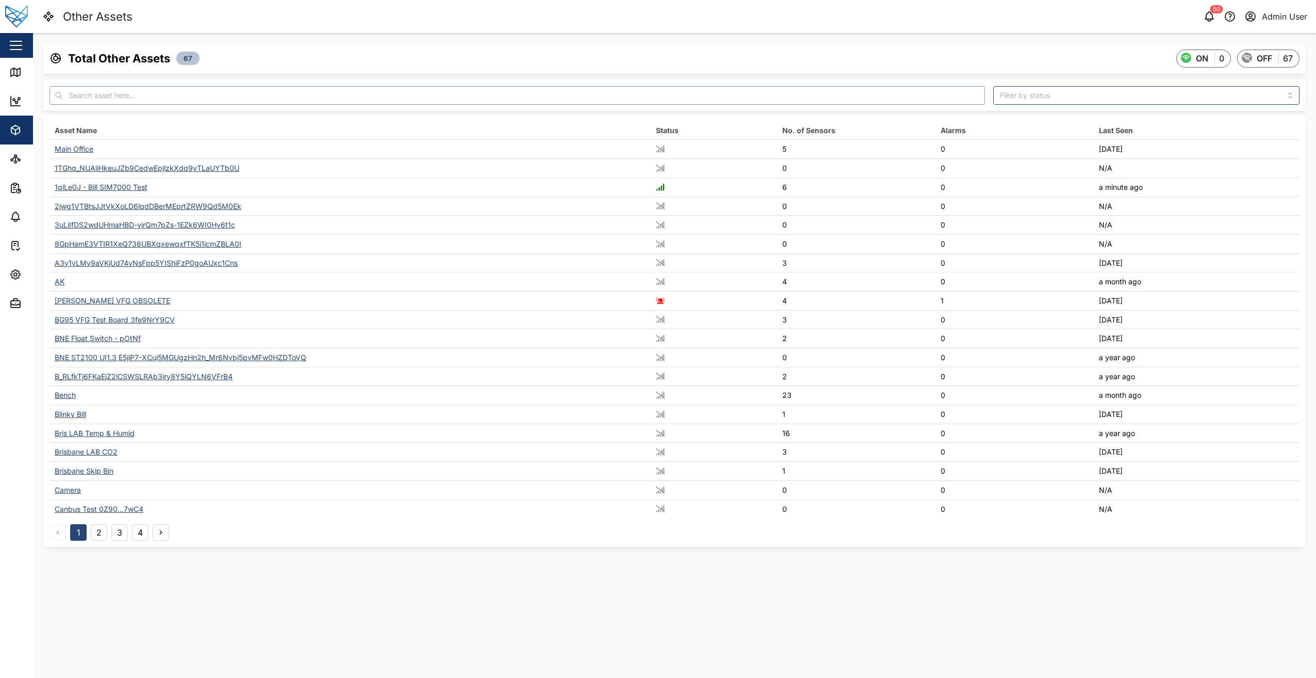
click at [158, 96] on input "text" at bounding box center [518, 95] width 936 height 19
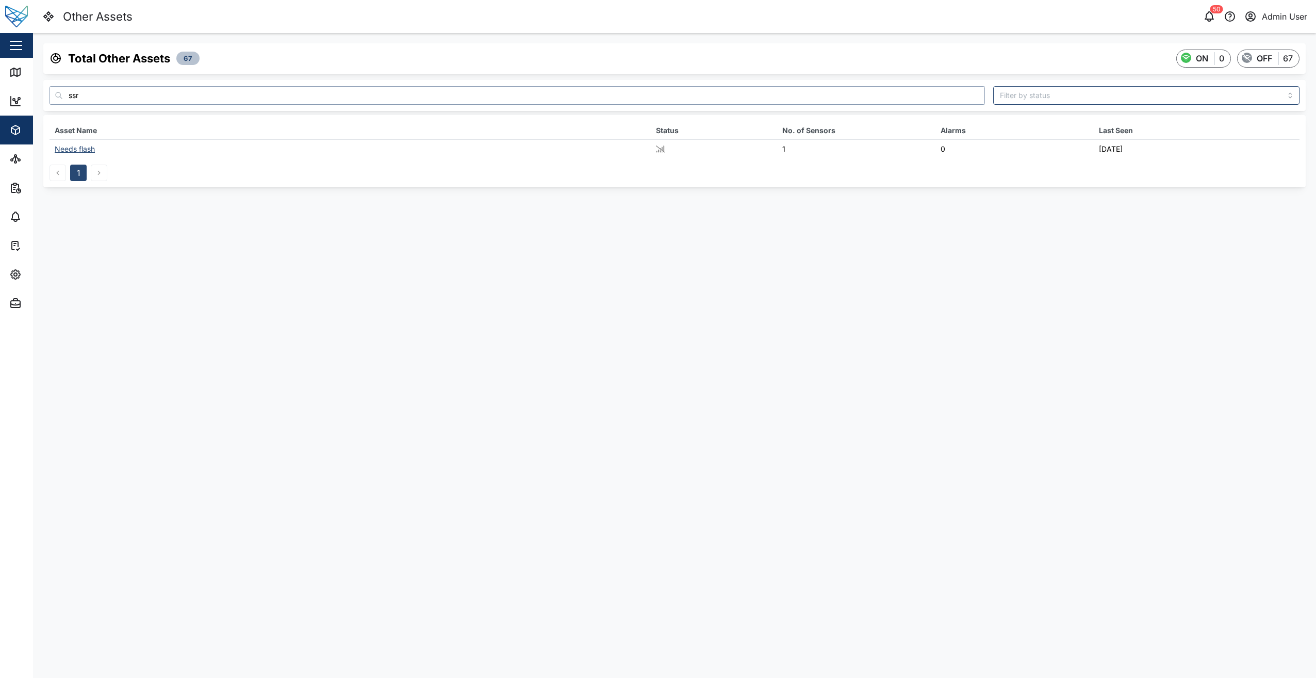
type input "ssr"
click at [76, 150] on div "Needs flash" at bounding box center [75, 148] width 40 height 9
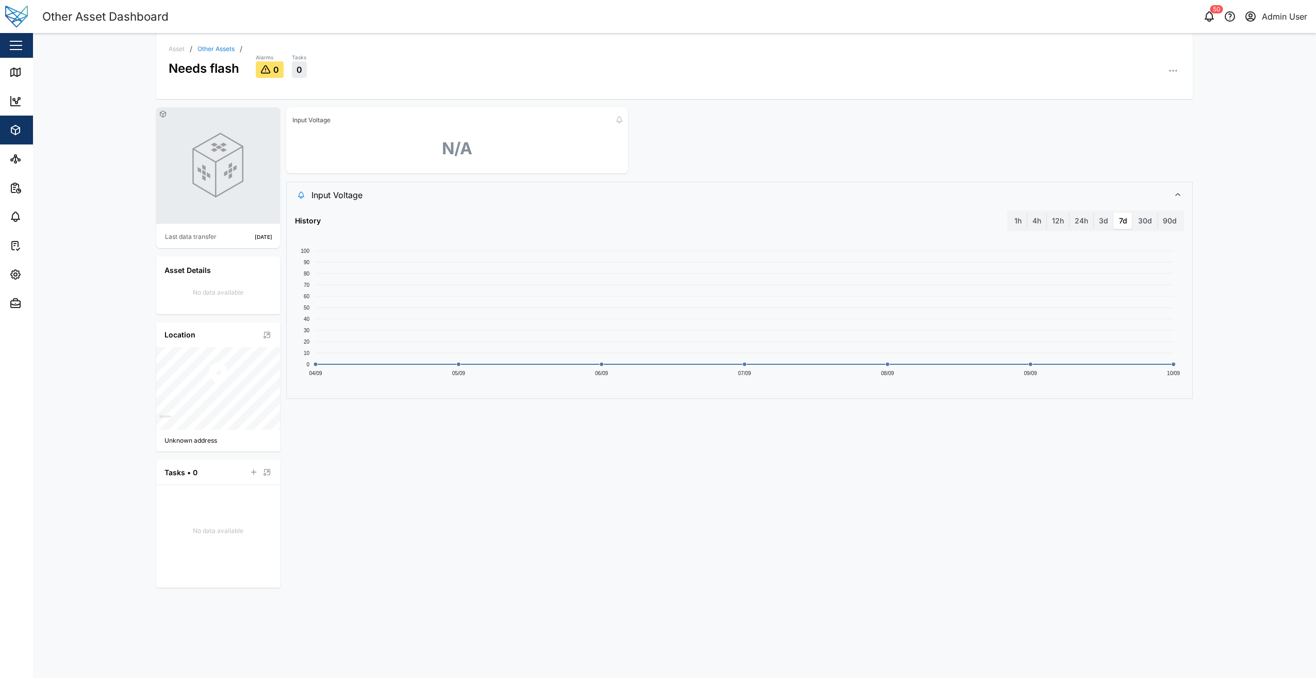
click at [1008, 221] on div "1h 4h 12h 24h 3d 7d 30d 90d" at bounding box center [1095, 220] width 177 height 21
click at [1022, 220] on label "1h" at bounding box center [1019, 221] width 18 height 17
click at [1010, 213] on hour "1h" at bounding box center [1010, 213] width 0 height 0
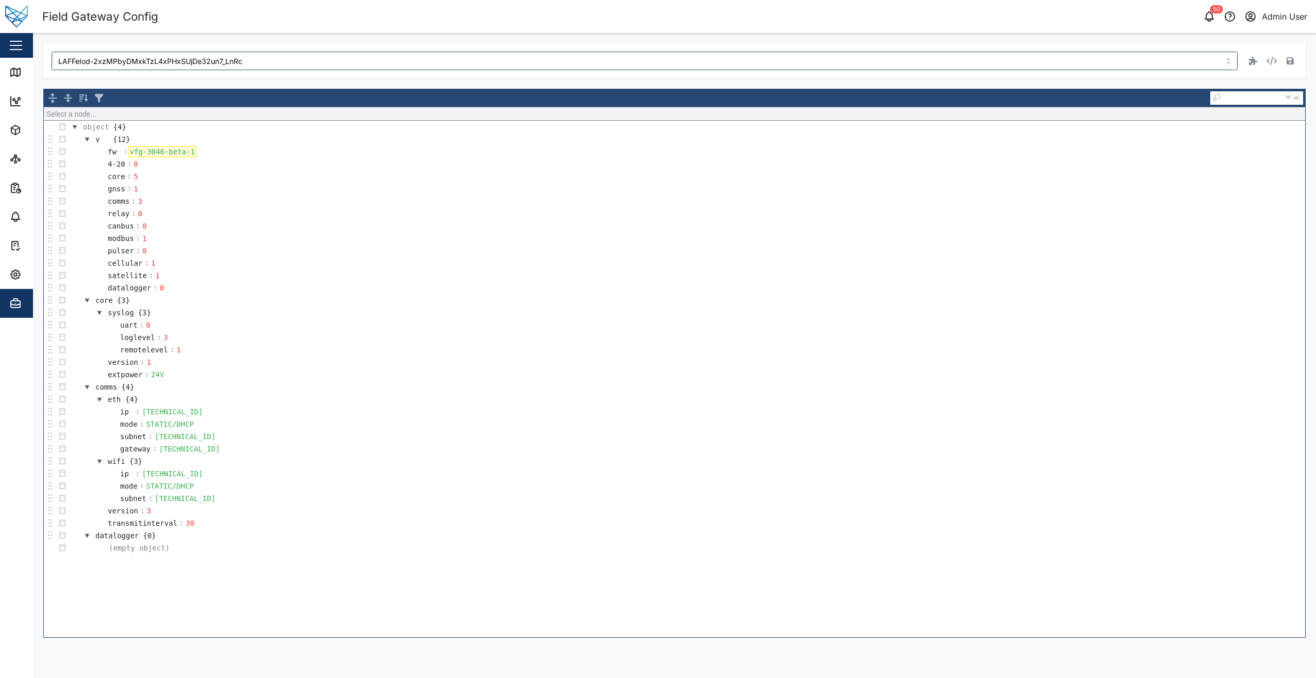
click at [188, 149] on div "vfg-3046-beta-1" at bounding box center [162, 151] width 68 height 11
click at [1290, 61] on icon "button" at bounding box center [1290, 60] width 7 height 7
click at [173, 150] on td "fw : vfg-3052\n" at bounding box center [687, 151] width 1237 height 12
click at [1291, 58] on icon "button" at bounding box center [1290, 60] width 7 height 7
click at [26, 279] on div "Settings" at bounding box center [56, 274] width 94 height 12
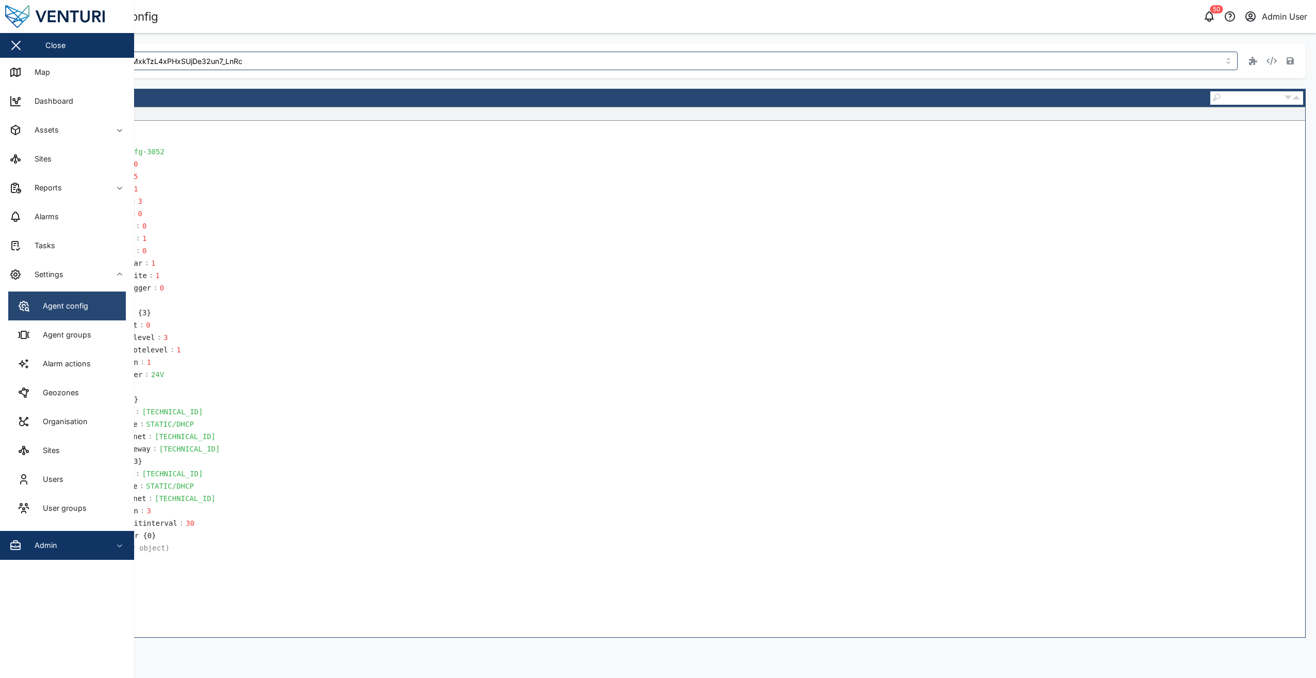
click at [51, 297] on link "Agent config" at bounding box center [67, 305] width 118 height 29
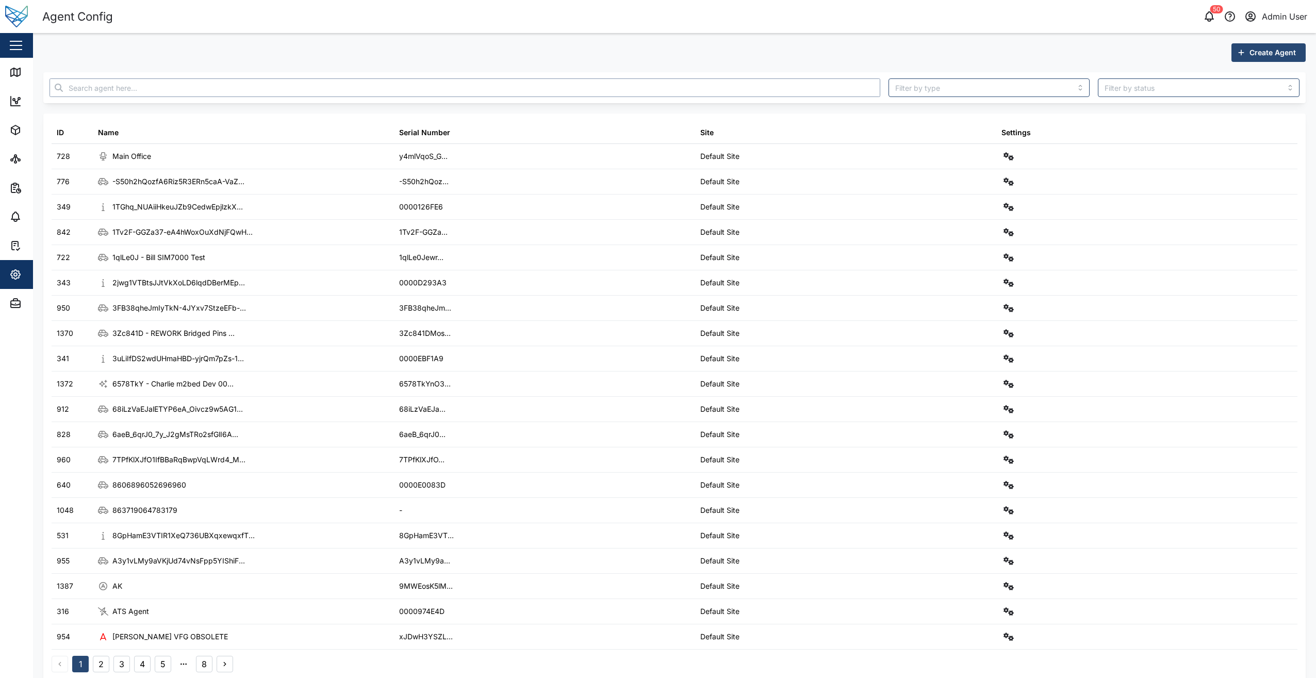
click at [176, 90] on input "text" at bounding box center [465, 87] width 831 height 19
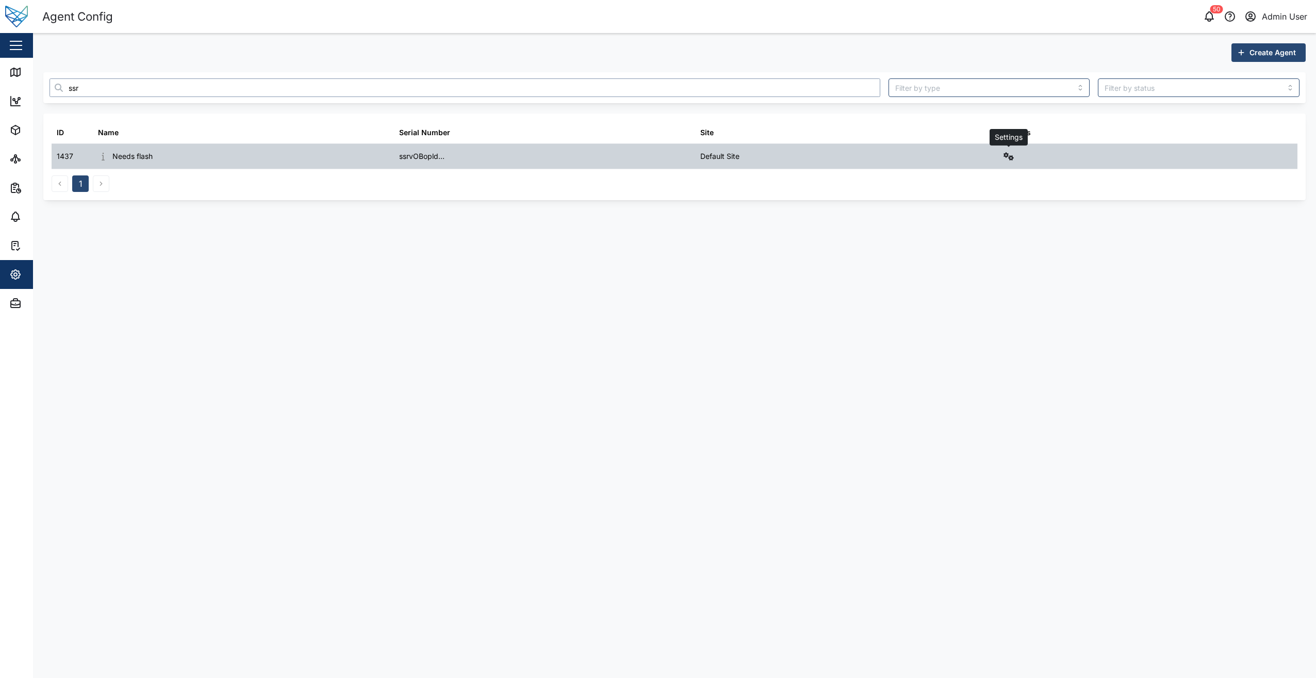
type input "ssr"
click at [1011, 156] on icon "button" at bounding box center [1009, 156] width 10 height 8
click at [960, 205] on div "Agent logs" at bounding box center [970, 202] width 73 height 11
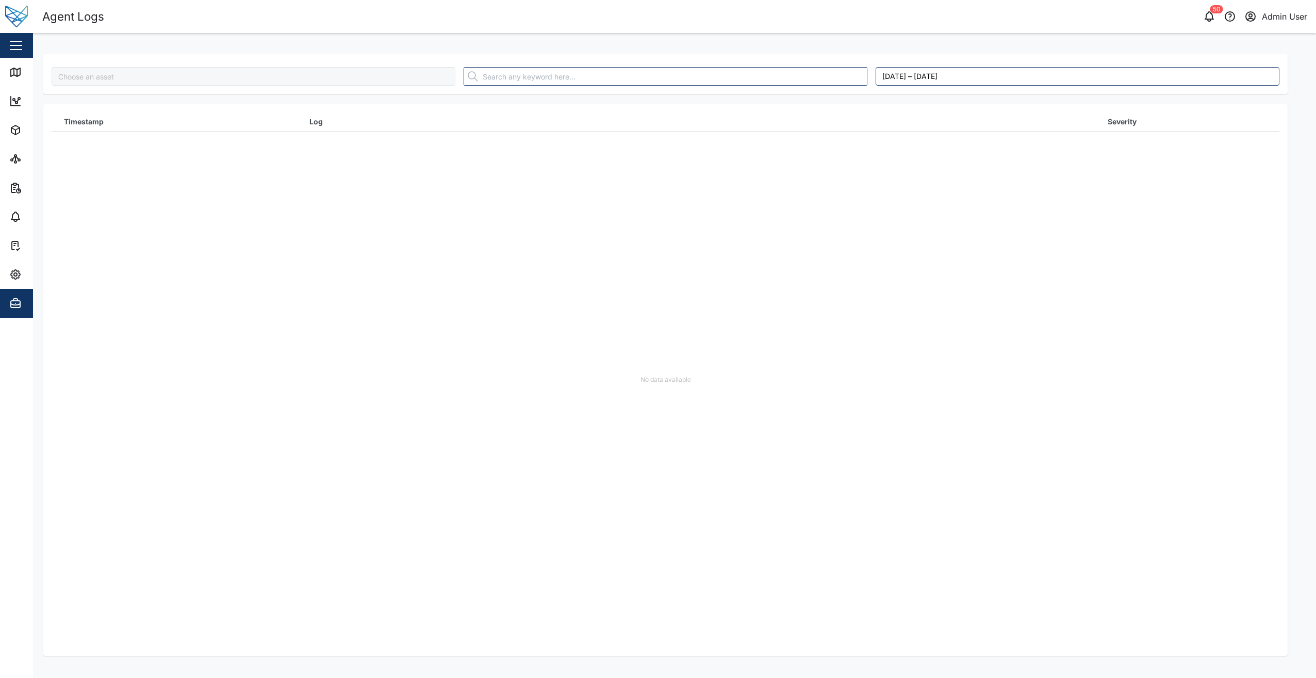
type input "Needs flash"
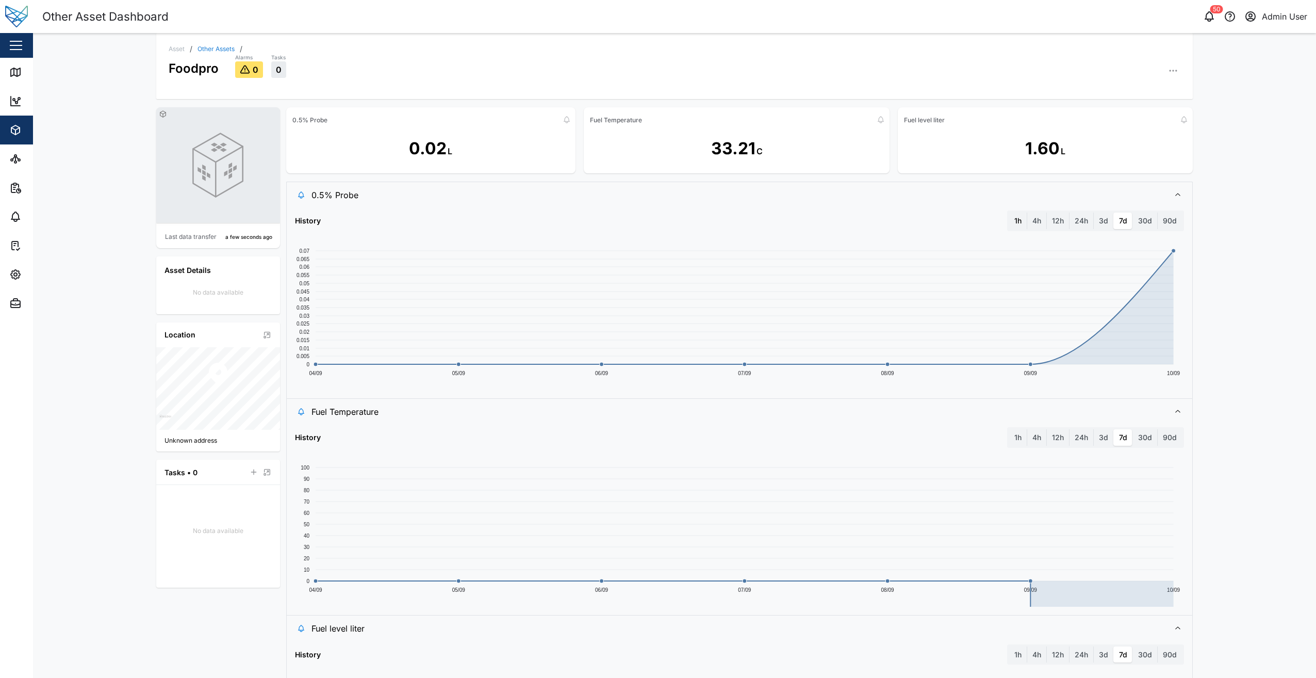
click at [1013, 226] on label "1h" at bounding box center [1019, 221] width 18 height 17
click at [1010, 213] on hour "1h" at bounding box center [1010, 213] width 0 height 0
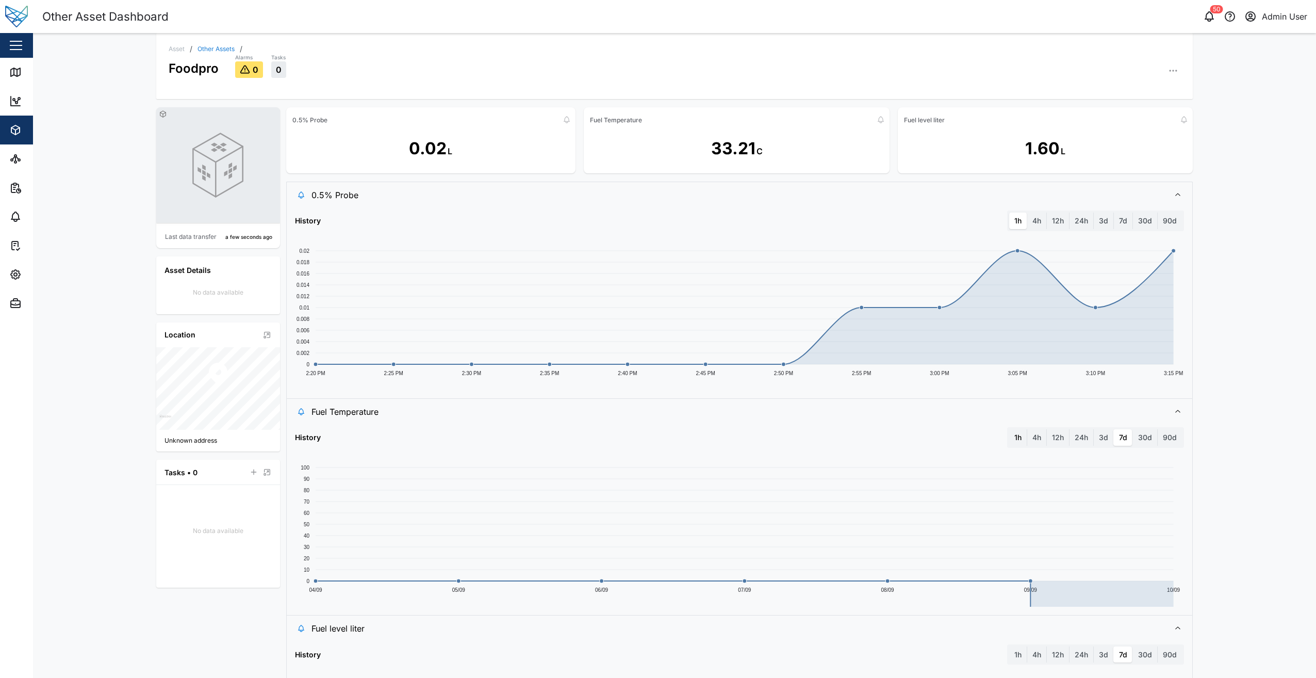
click at [1018, 441] on label "1h" at bounding box center [1019, 437] width 18 height 17
click at [1010, 429] on hour "1h" at bounding box center [1010, 429] width 0 height 0
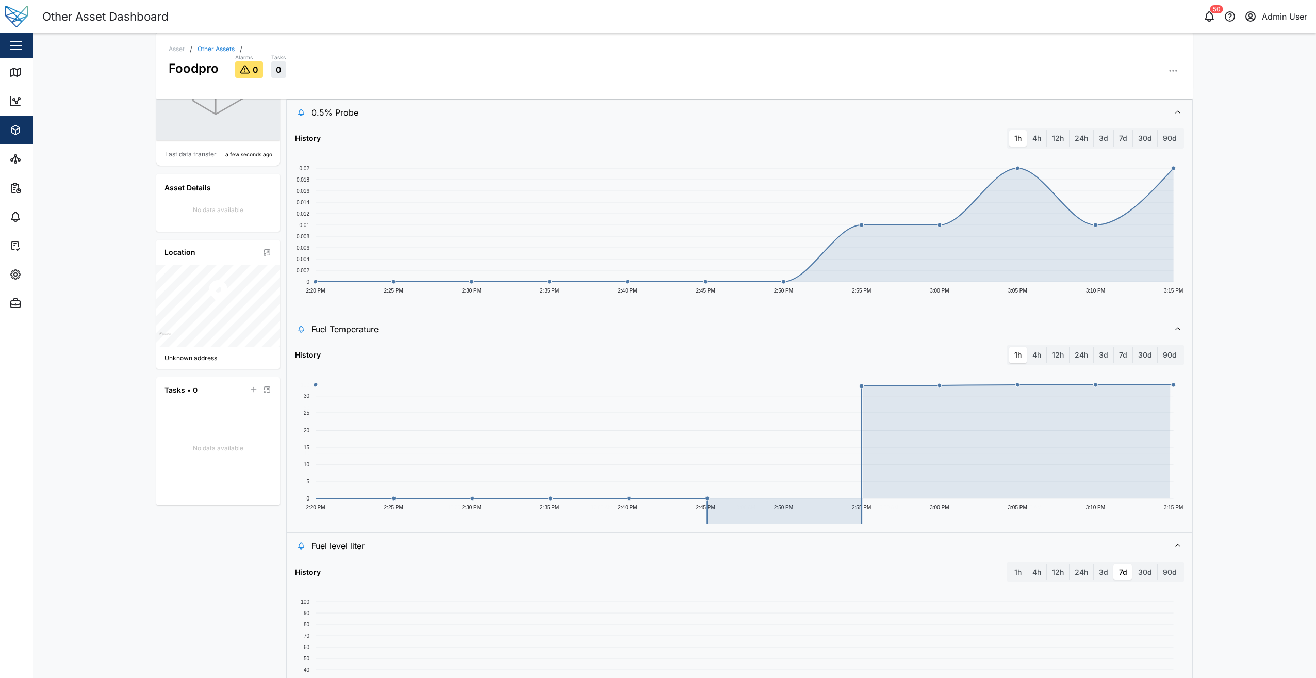
scroll to position [162, 0]
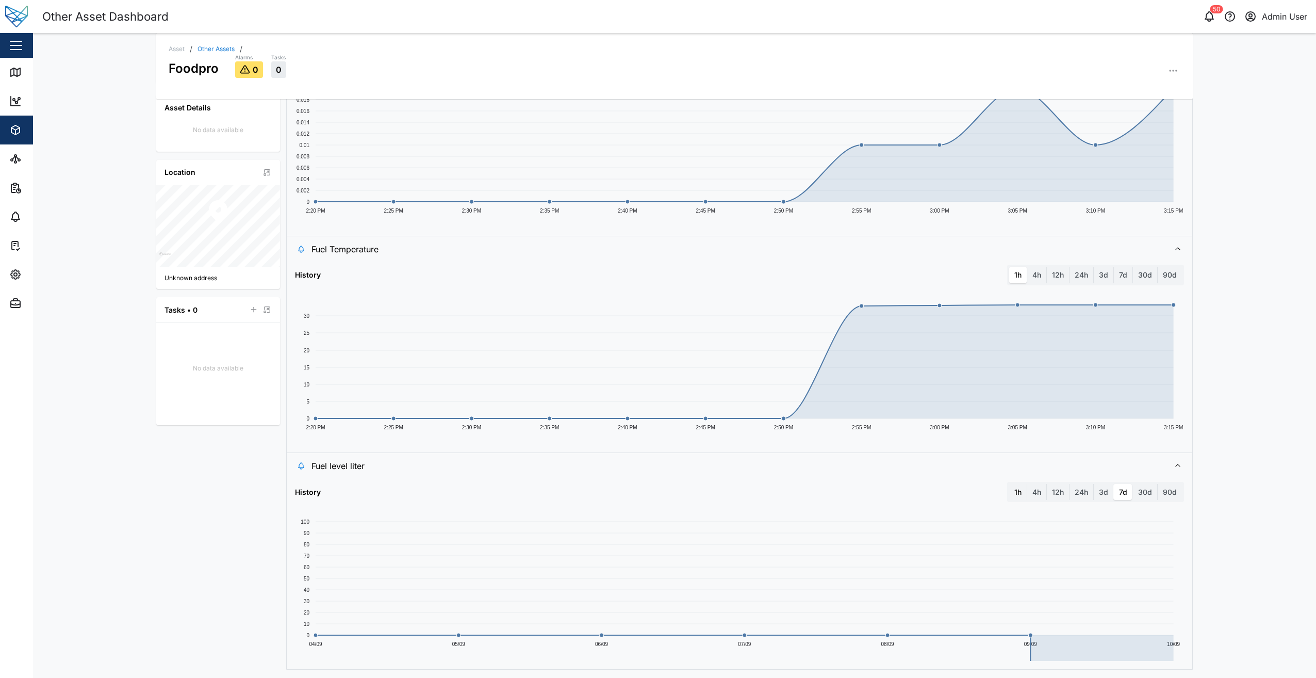
click at [1017, 490] on label "1h" at bounding box center [1019, 492] width 18 height 17
click at [1010, 484] on hour "1h" at bounding box center [1010, 484] width 0 height 0
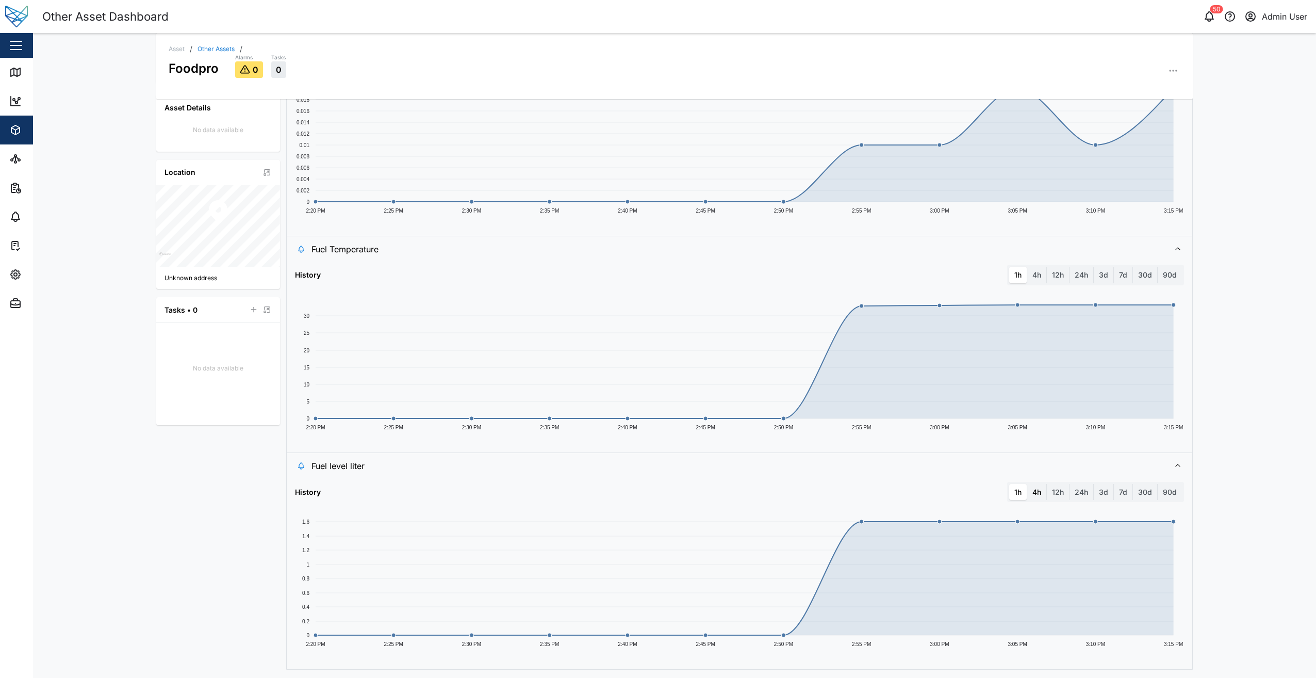
click at [1034, 497] on label "4h" at bounding box center [1037, 492] width 19 height 17
click at [1028, 484] on hours "4h" at bounding box center [1028, 484] width 0 height 0
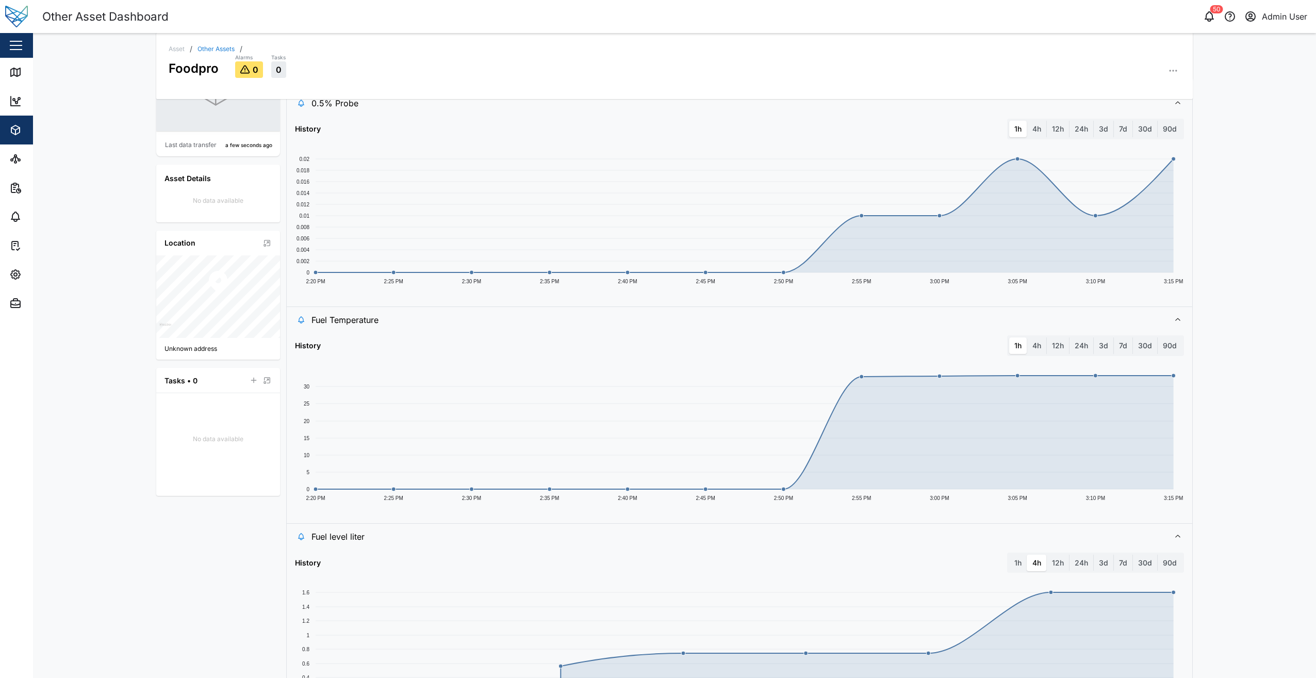
scroll to position [0, 0]
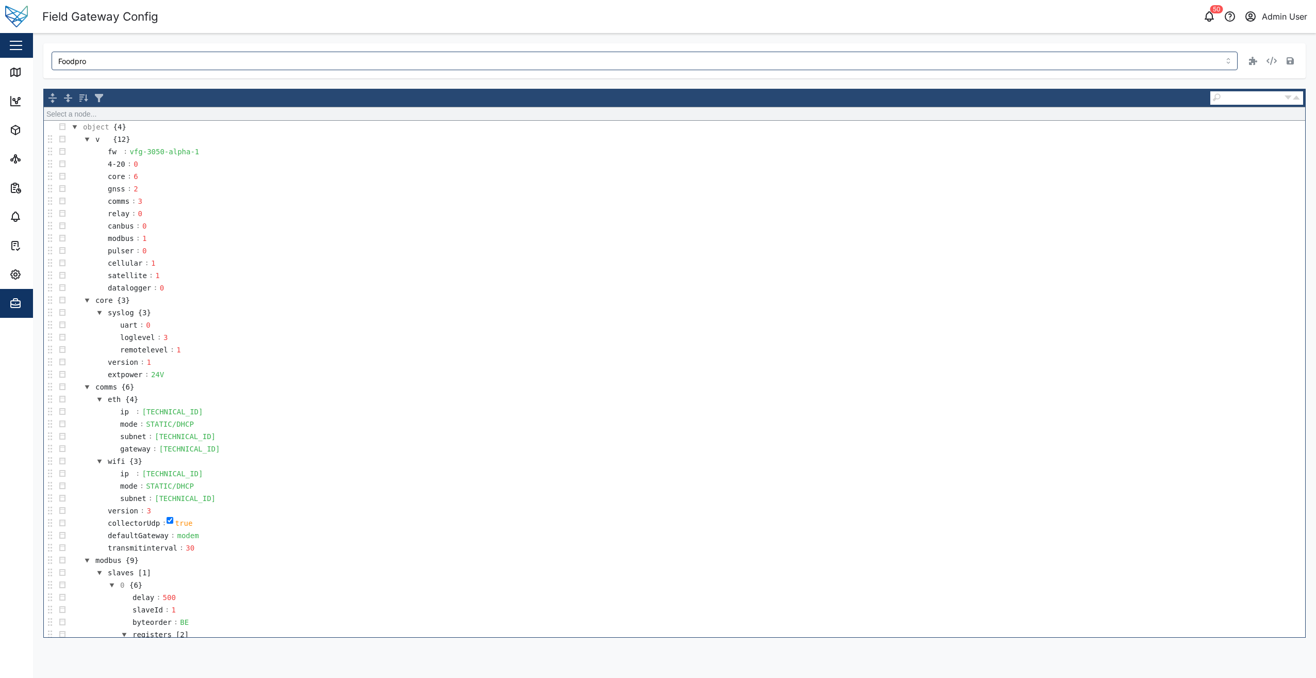
scroll to position [276, 0]
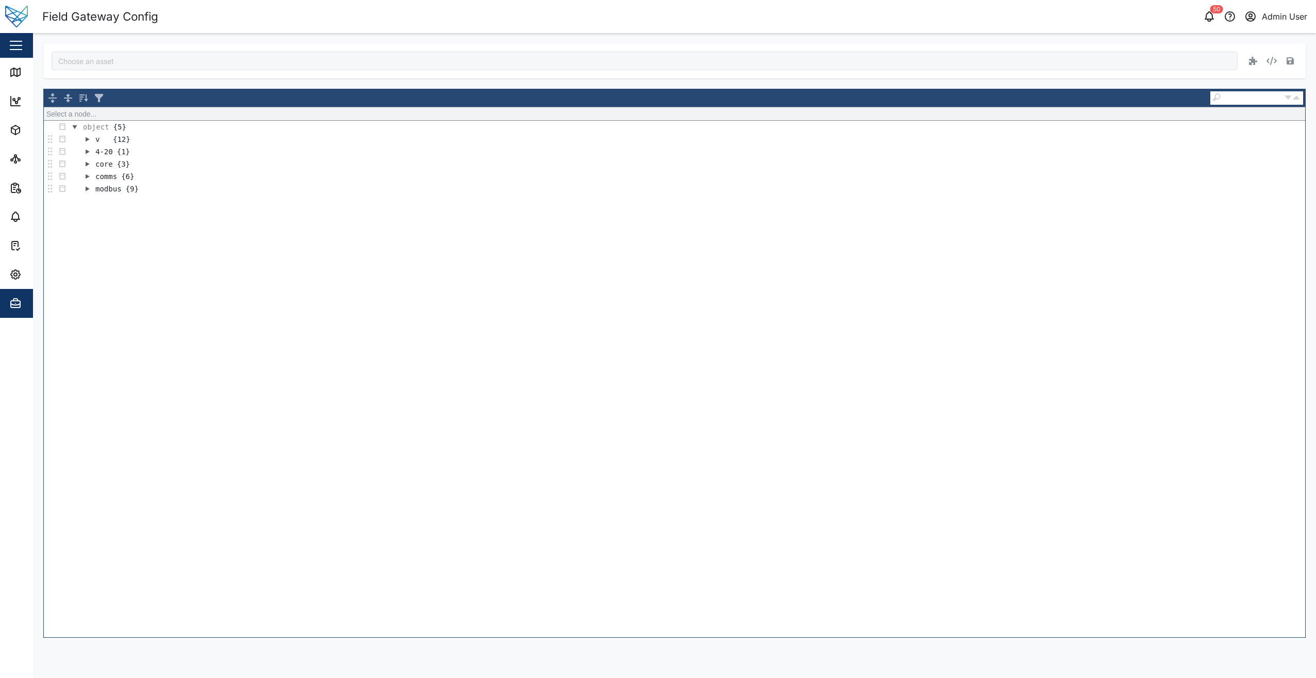
type input "Foodpro"
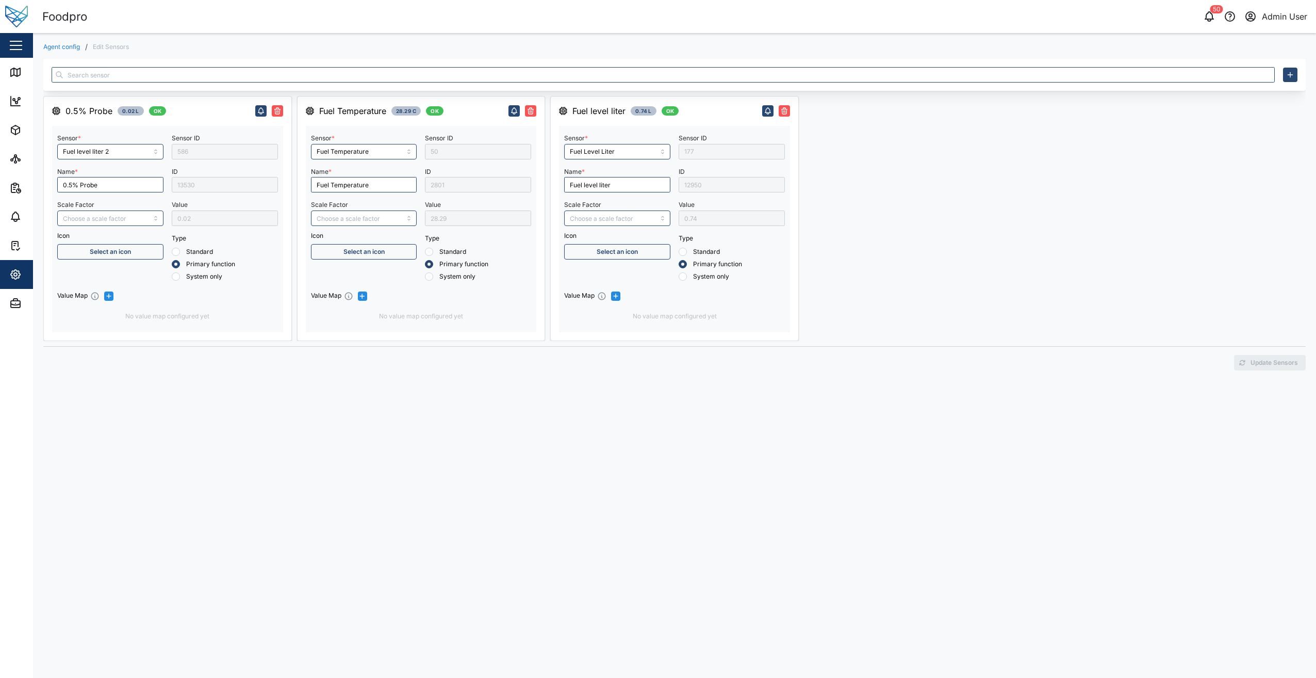
click at [72, 46] on link "Agent config" at bounding box center [61, 47] width 37 height 6
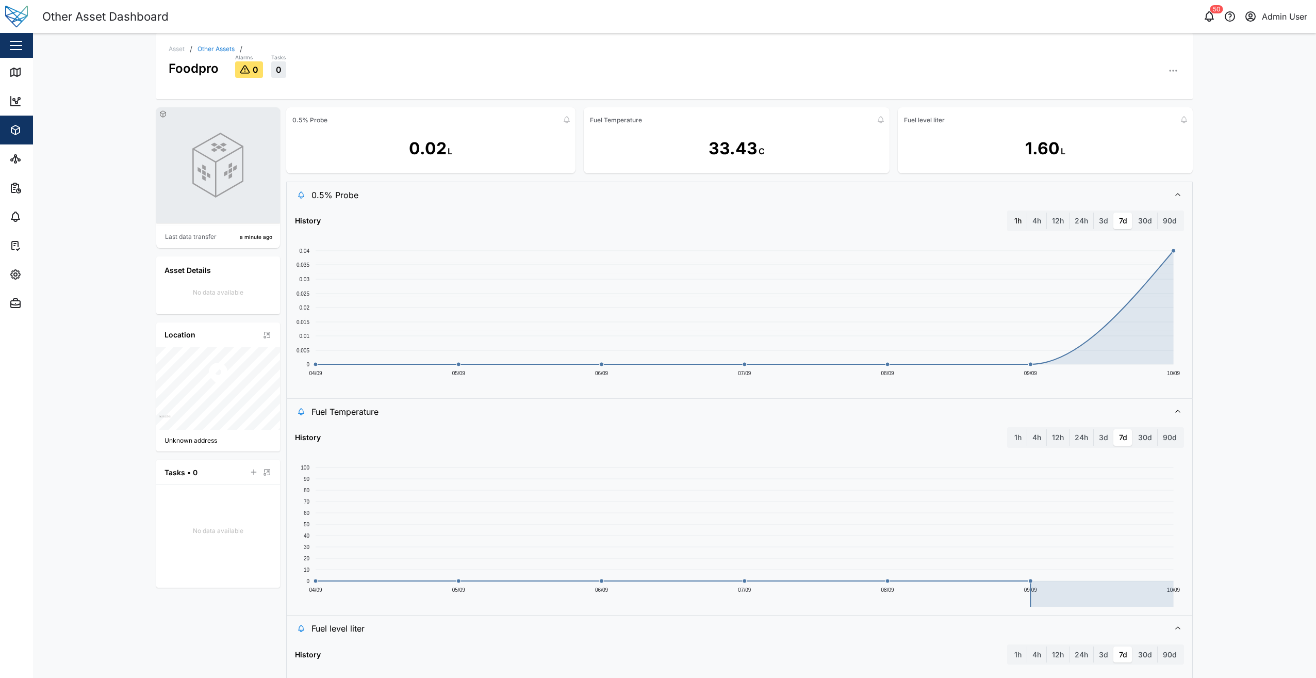
click at [1013, 225] on label "1h" at bounding box center [1019, 221] width 18 height 17
click at [1010, 213] on hour "1h" at bounding box center [1010, 213] width 0 height 0
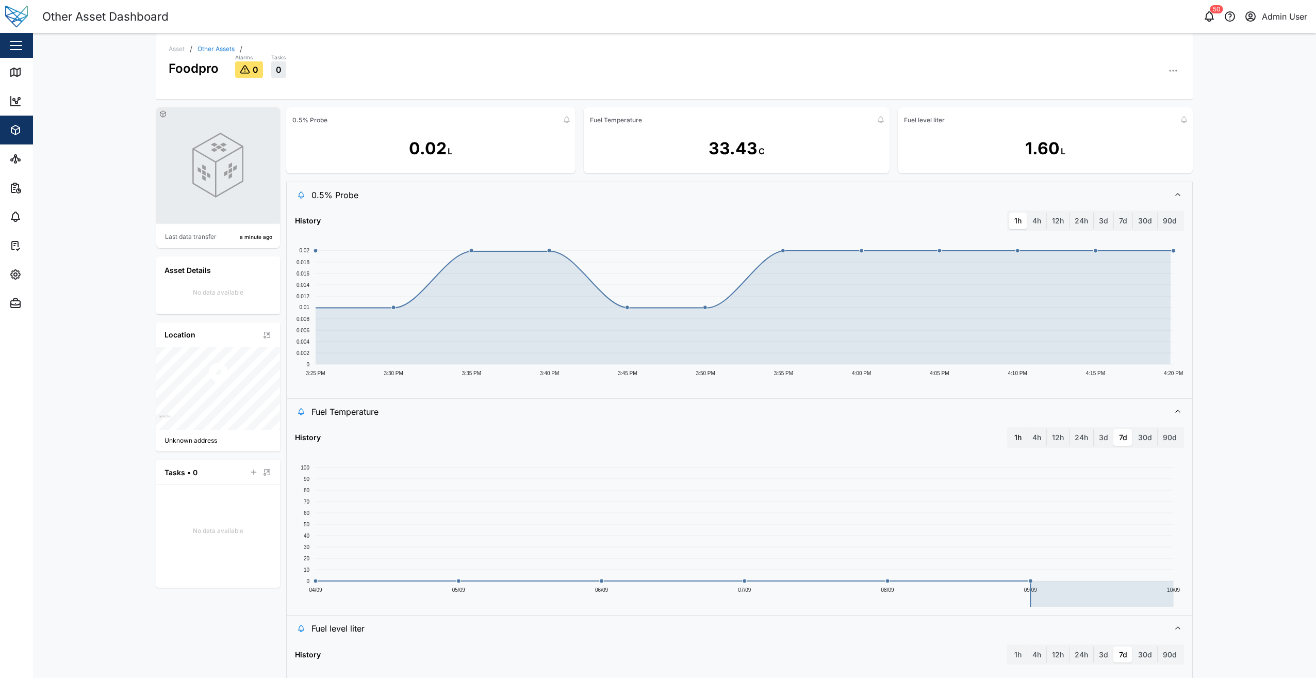
click at [1019, 442] on label "1h" at bounding box center [1019, 437] width 18 height 17
click at [1010, 429] on hour "1h" at bounding box center [1010, 429] width 0 height 0
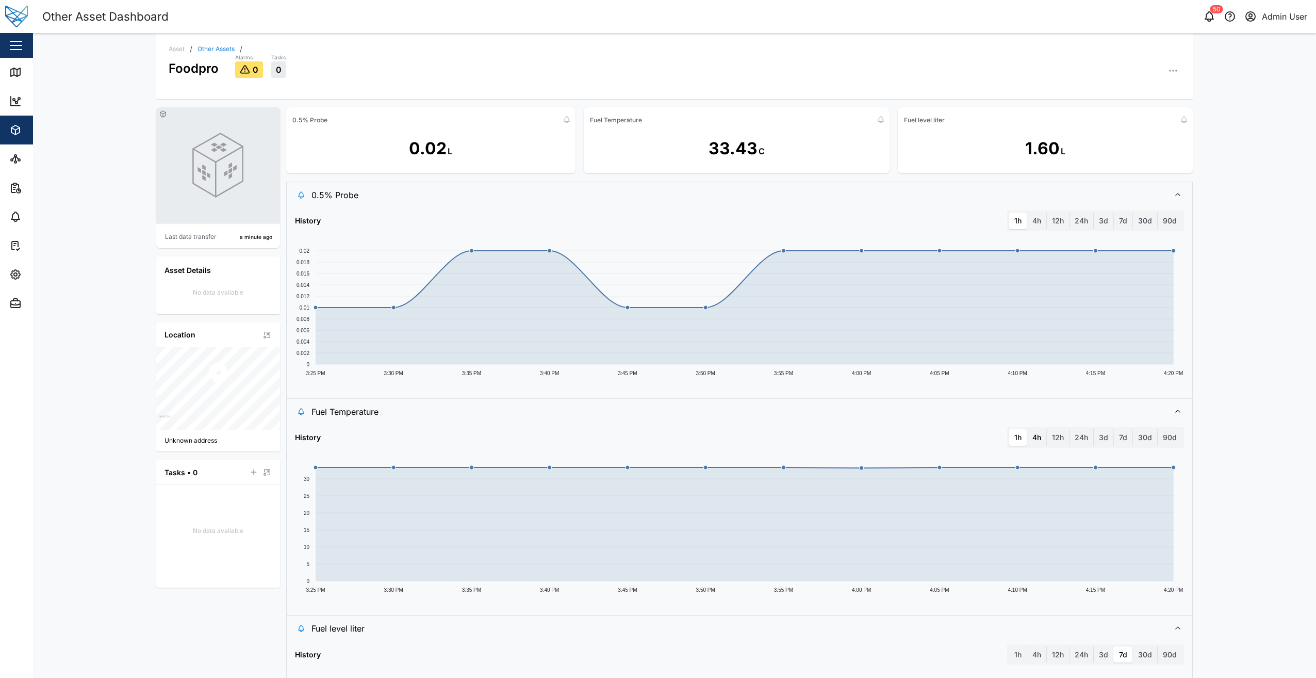
click at [1035, 442] on label "4h" at bounding box center [1037, 437] width 19 height 17
click at [1028, 429] on hours "4h" at bounding box center [1028, 429] width 0 height 0
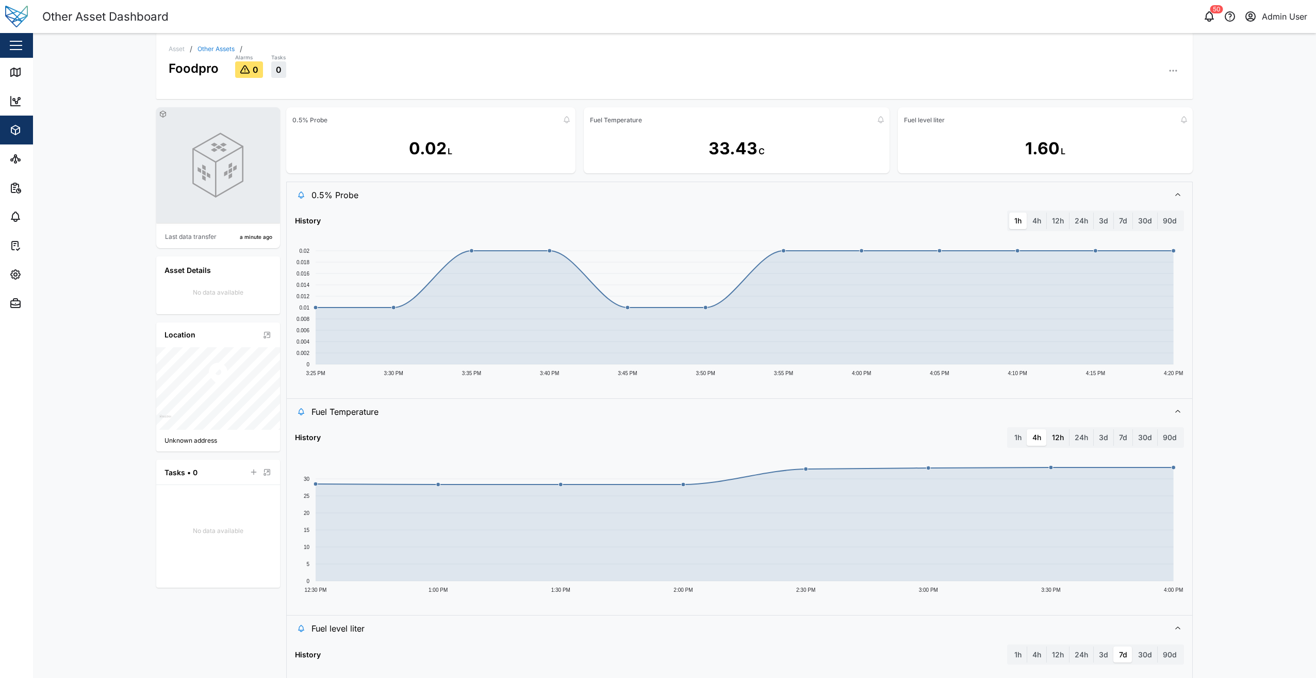
click at [1062, 434] on label "12h" at bounding box center [1058, 437] width 22 height 17
click at [1047, 429] on hours "12h" at bounding box center [1047, 429] width 0 height 0
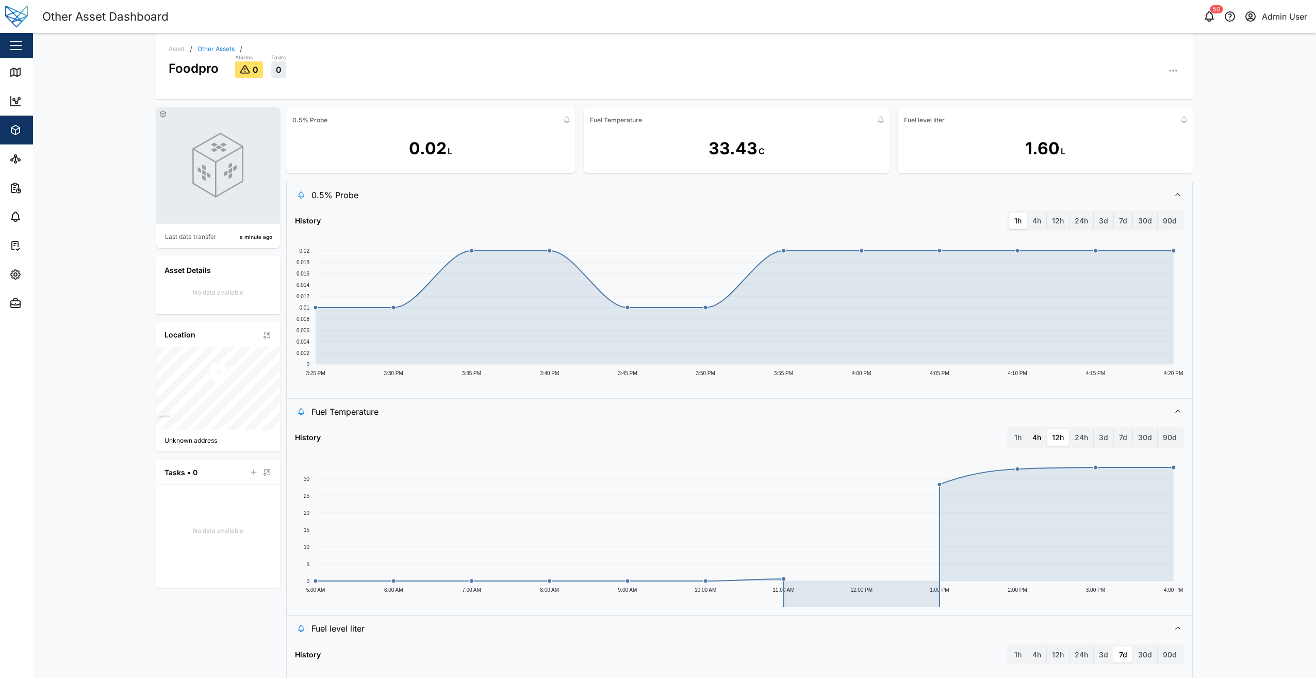
click at [1037, 438] on label "4h" at bounding box center [1037, 437] width 19 height 17
click at [1028, 429] on hours "4h" at bounding box center [1028, 429] width 0 height 0
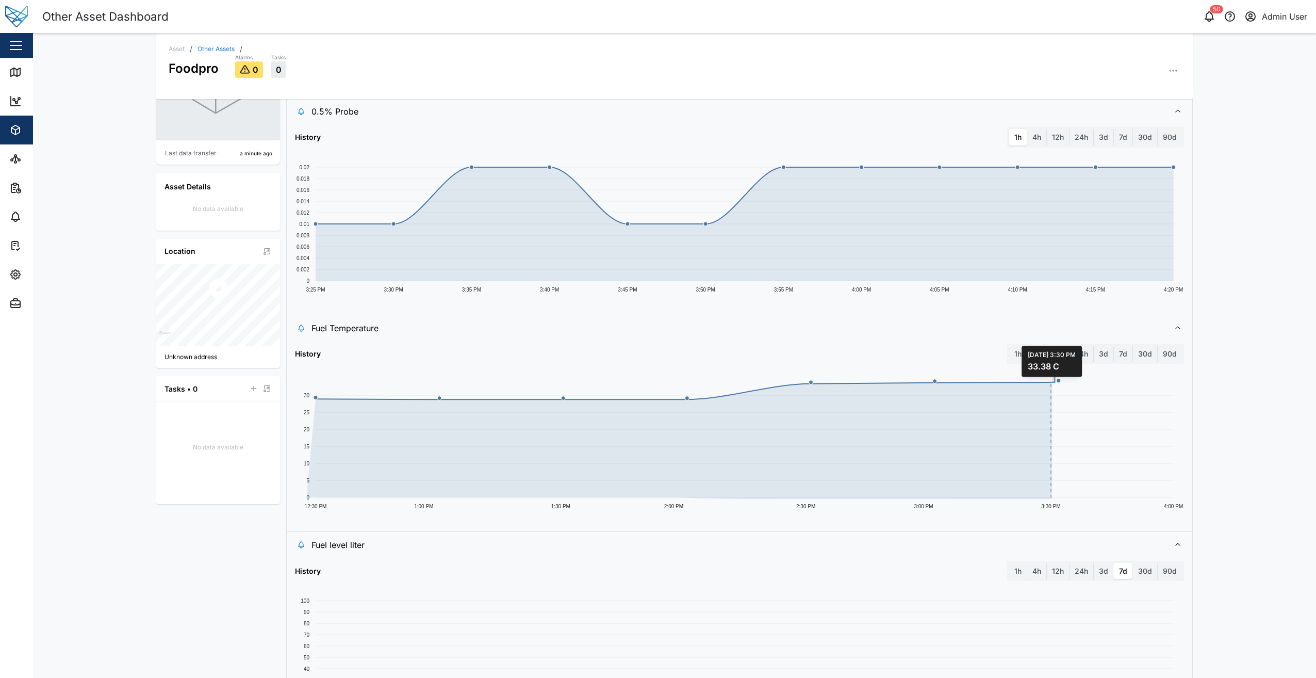
scroll to position [162, 0]
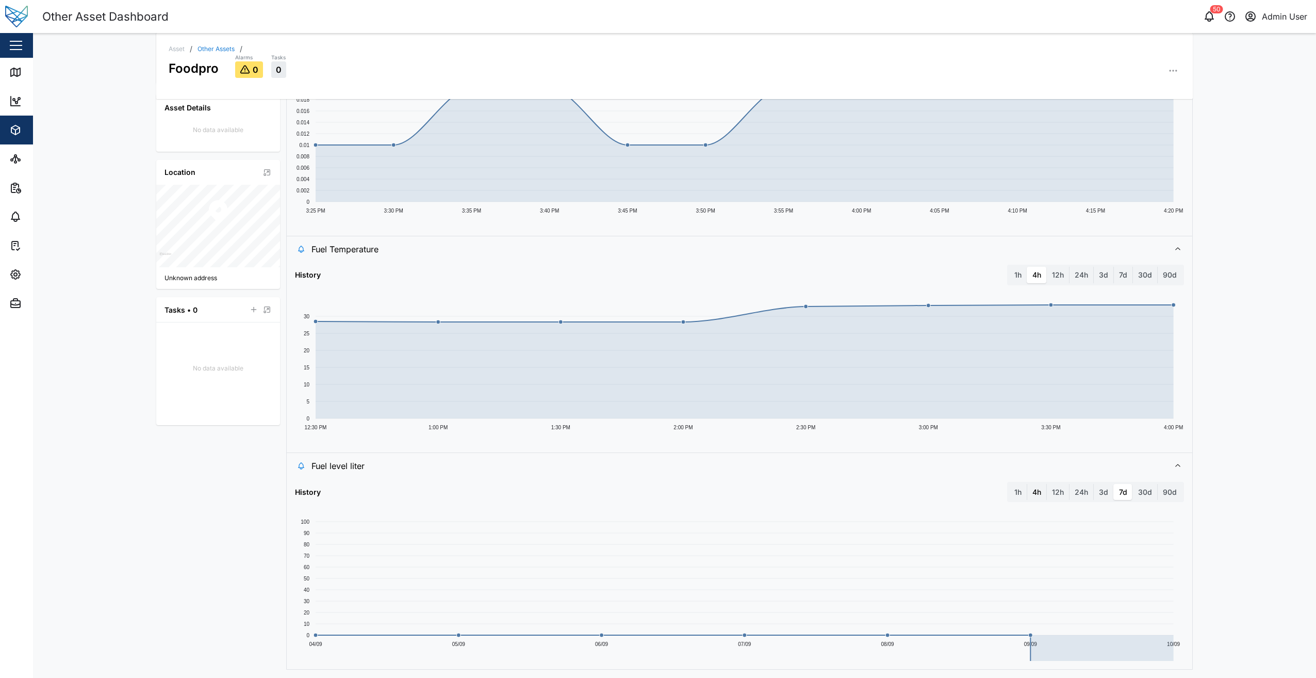
click at [1028, 490] on label "4h" at bounding box center [1037, 492] width 19 height 17
click at [1028, 484] on hours "4h" at bounding box center [1028, 484] width 0 height 0
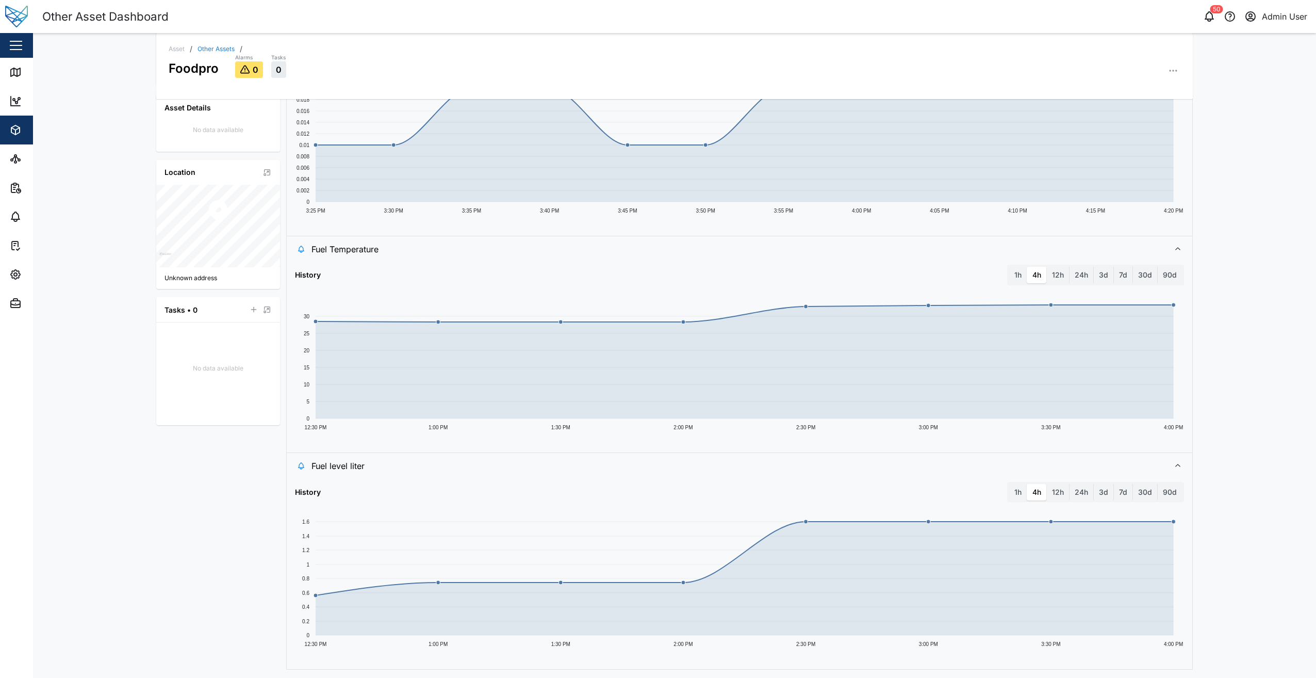
click at [1037, 491] on label "4h" at bounding box center [1037, 492] width 19 height 17
click at [1028, 484] on hours "4h" at bounding box center [1028, 484] width 0 height 0
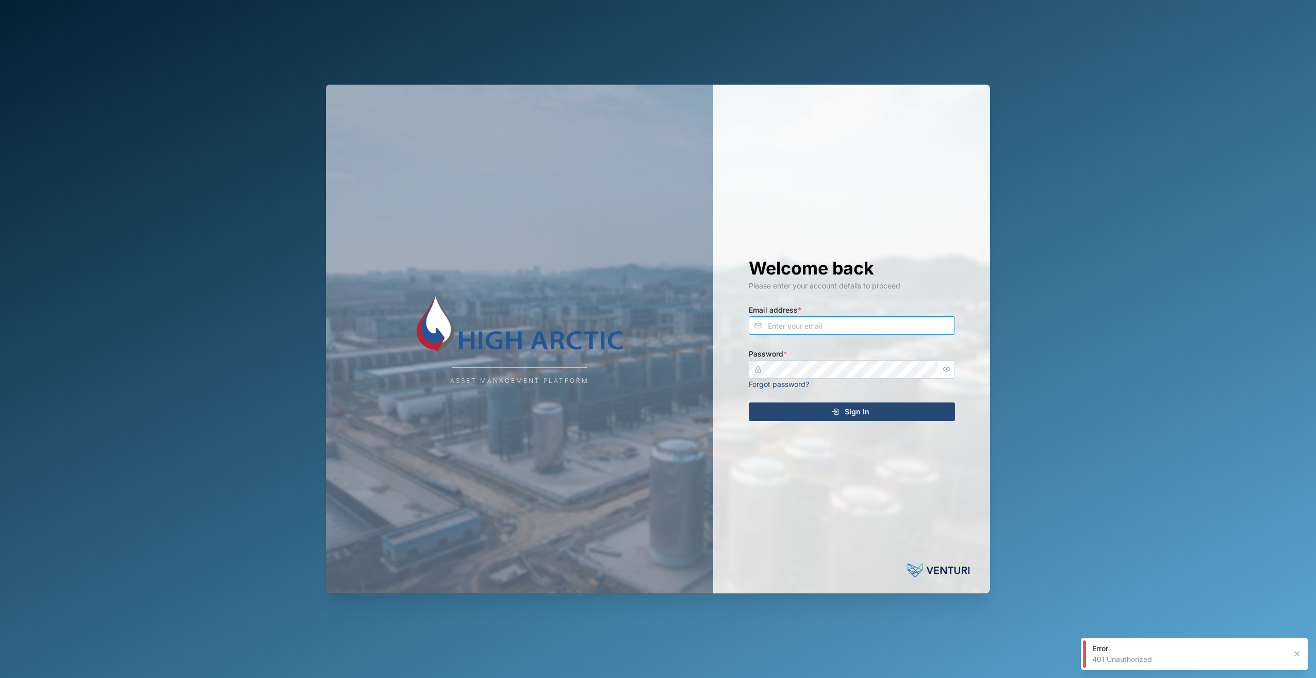
type input "adam.kerepa@venturi.io"
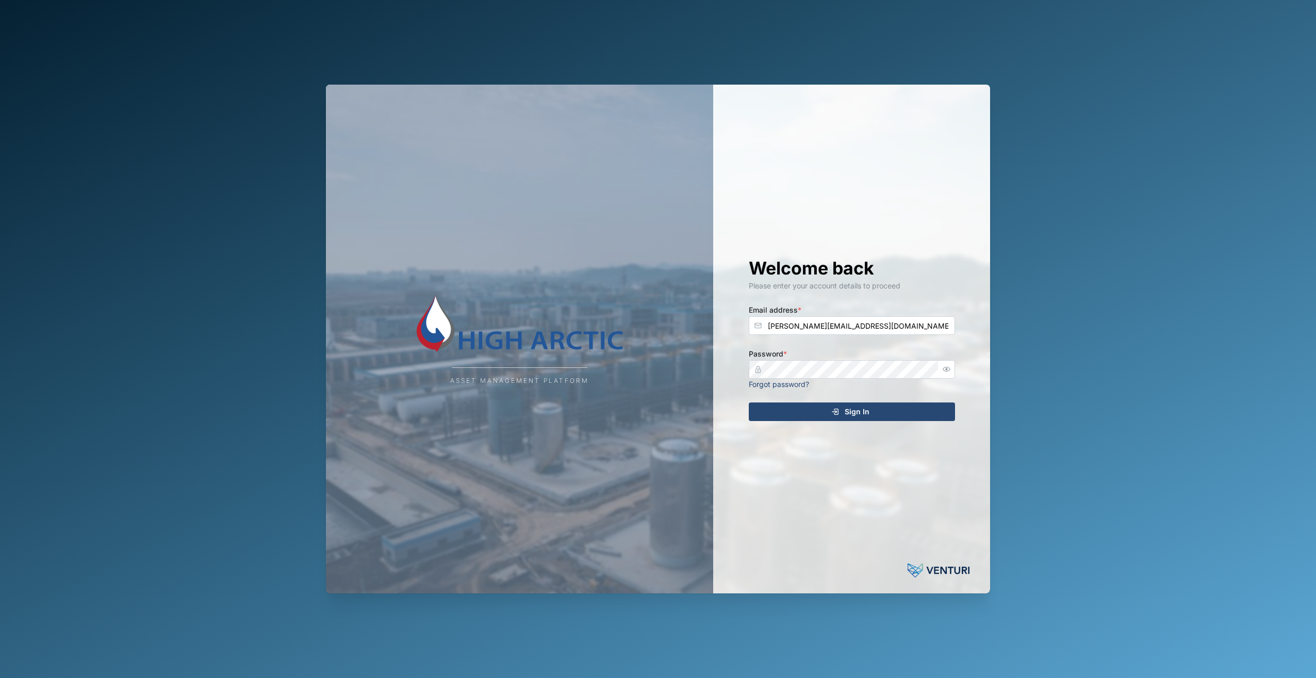
click at [884, 415] on div "Sign In" at bounding box center [851, 412] width 190 height 18
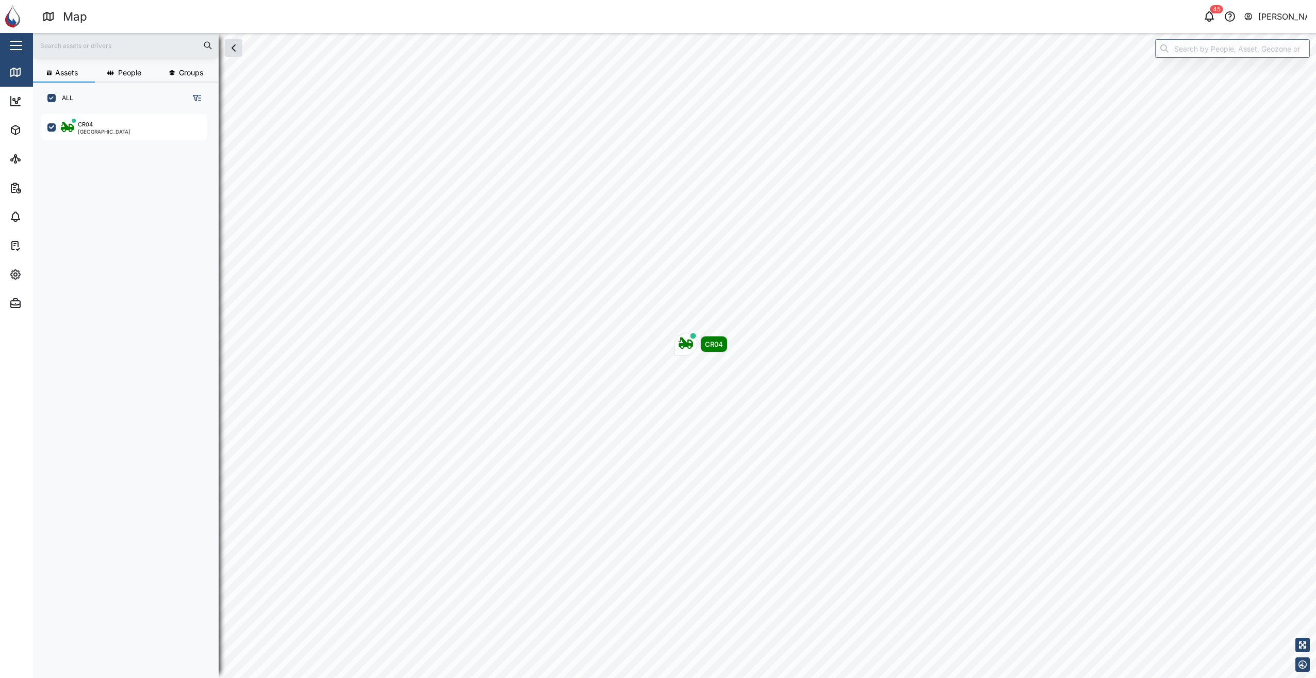
scroll to position [551, 161]
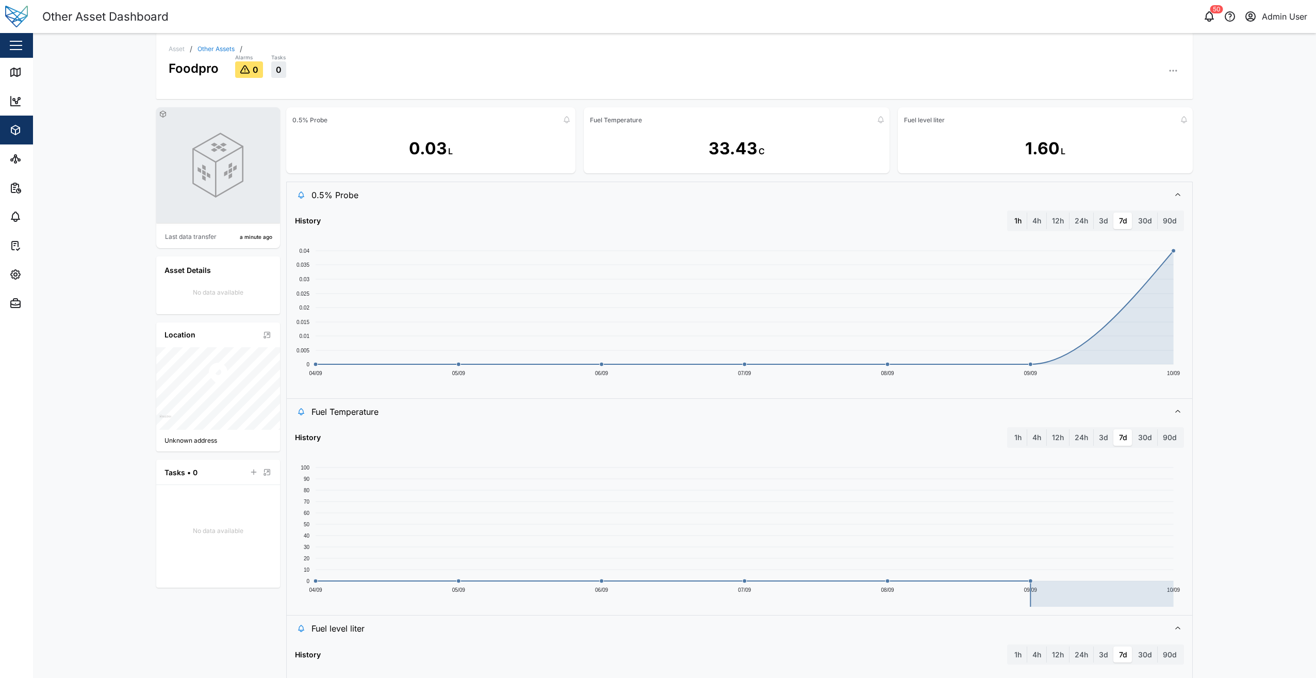
click at [1017, 224] on label "1h" at bounding box center [1019, 221] width 18 height 17
click at [1010, 213] on hour "1h" at bounding box center [1010, 213] width 0 height 0
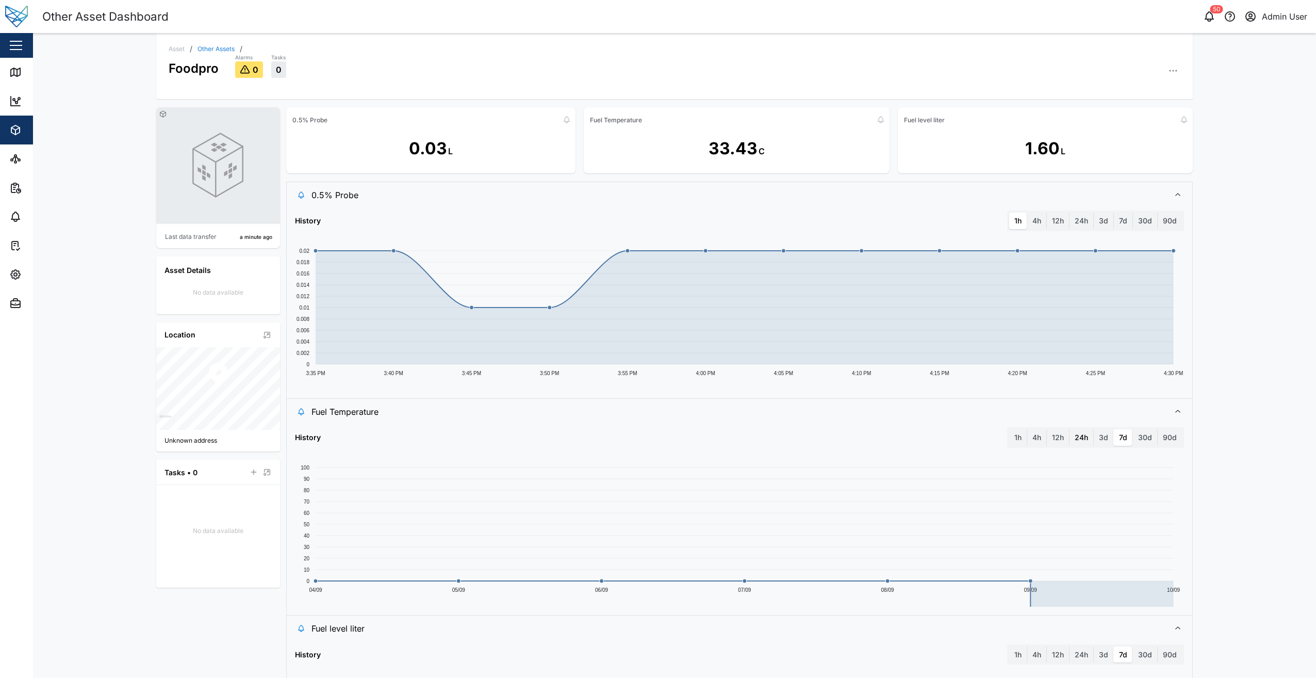
click at [1077, 438] on label "24h" at bounding box center [1082, 437] width 24 height 17
click at [1070, 429] on hours "24h" at bounding box center [1070, 429] width 0 height 0
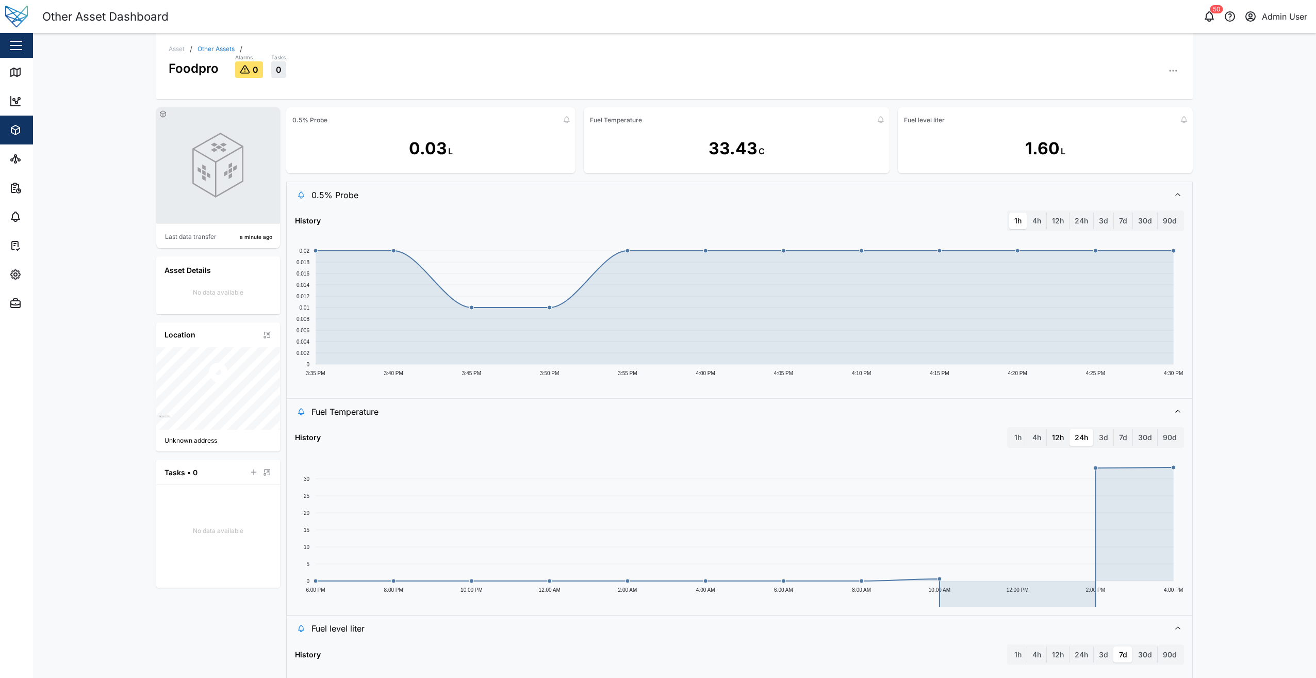
click at [1052, 436] on label "12h" at bounding box center [1058, 437] width 22 height 17
click at [1047, 429] on hours "12h" at bounding box center [1047, 429] width 0 height 0
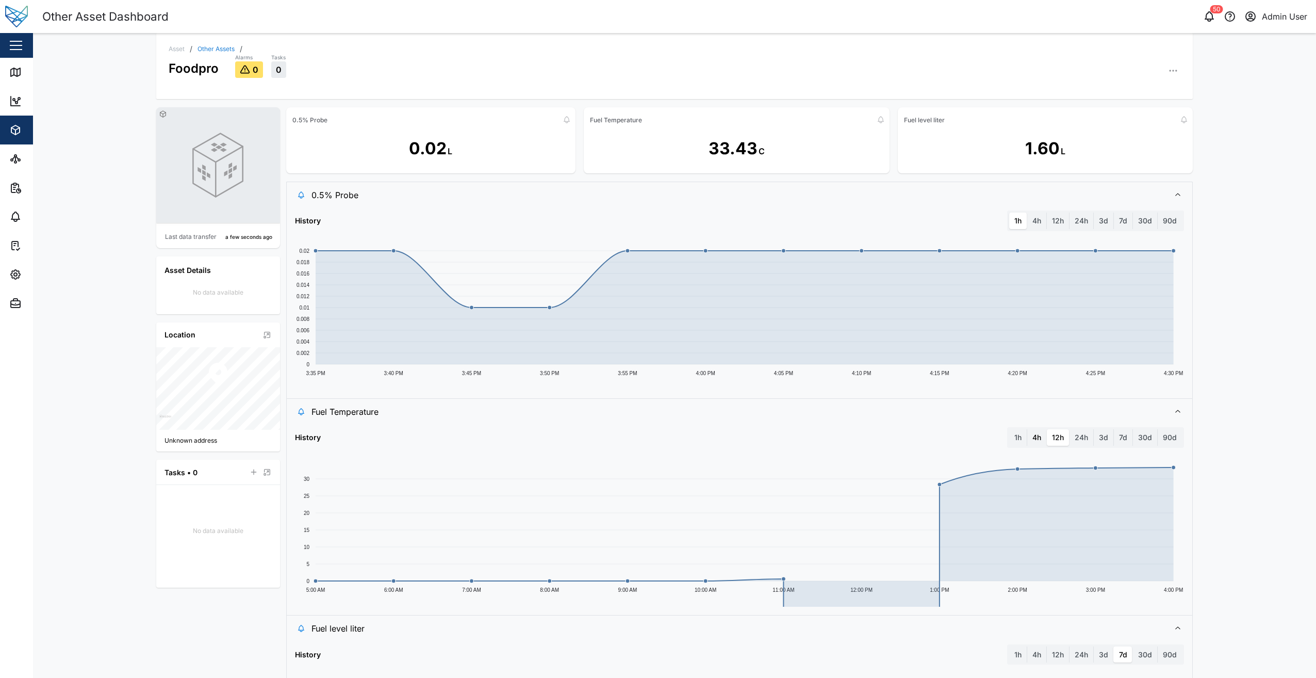
click at [1035, 436] on label "4h" at bounding box center [1037, 437] width 19 height 17
click at [1028, 429] on hours "4h" at bounding box center [1028, 429] width 0 height 0
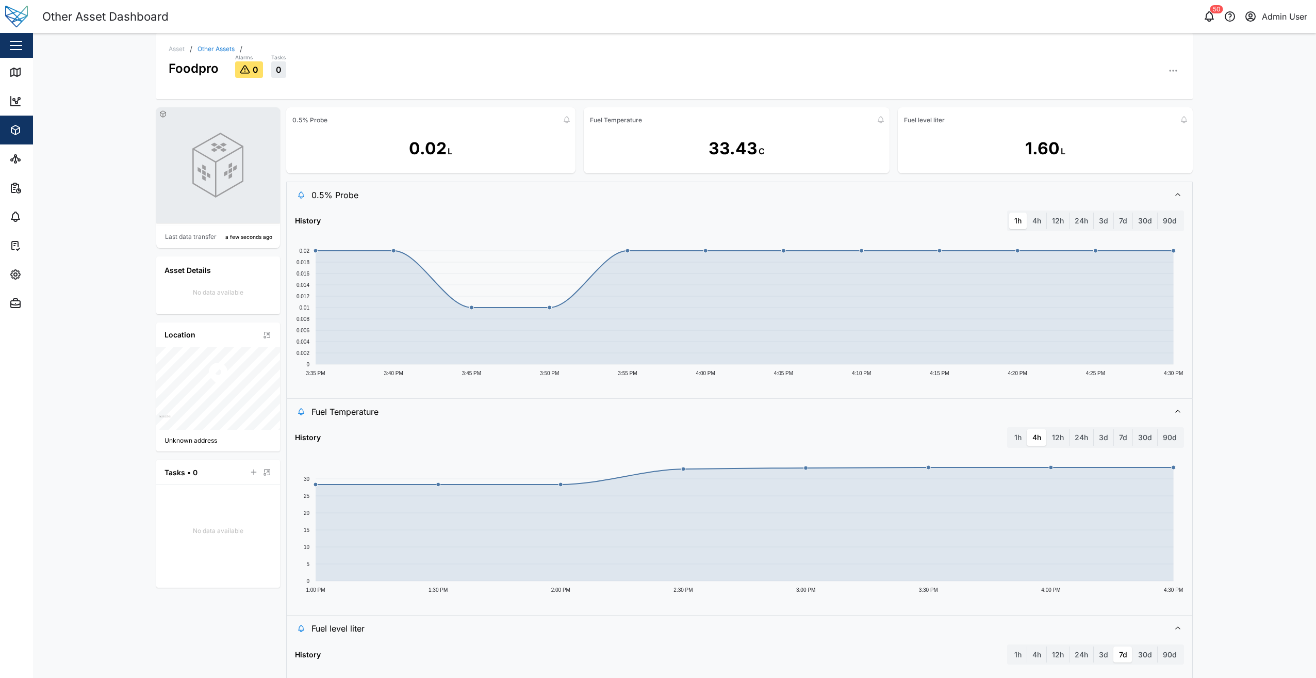
click at [1234, 473] on div "Asset / Other Assets / Foodpro Alarms 0 Tasks 0 Last data transfer a few second…" at bounding box center [674, 355] width 1283 height 645
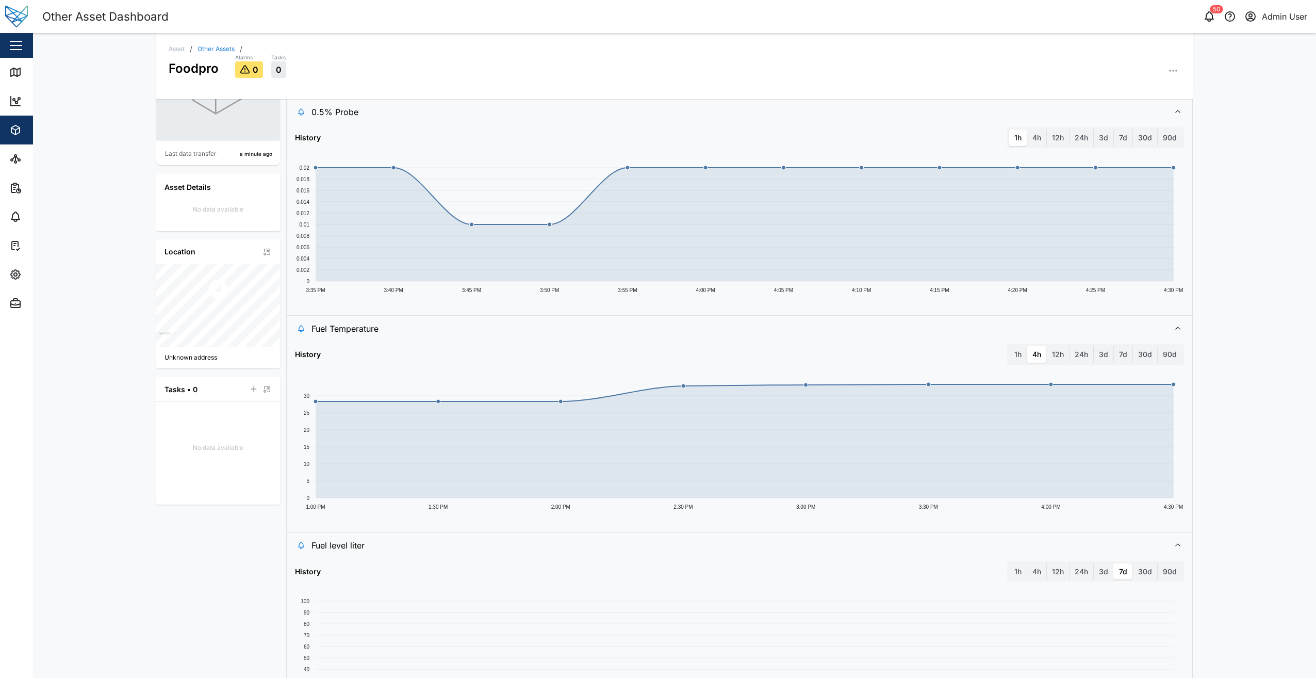
scroll to position [162, 0]
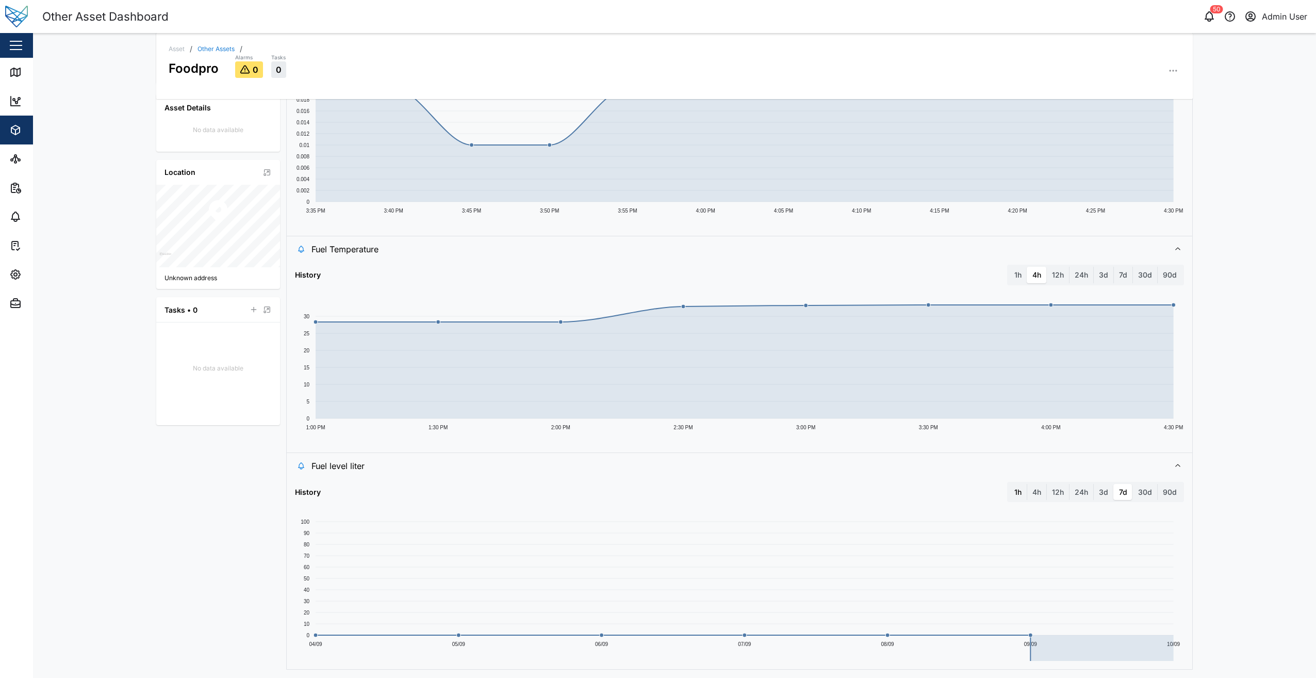
click at [1020, 497] on label "1h" at bounding box center [1019, 492] width 18 height 17
click at [1010, 484] on hour "1h" at bounding box center [1010, 484] width 0 height 0
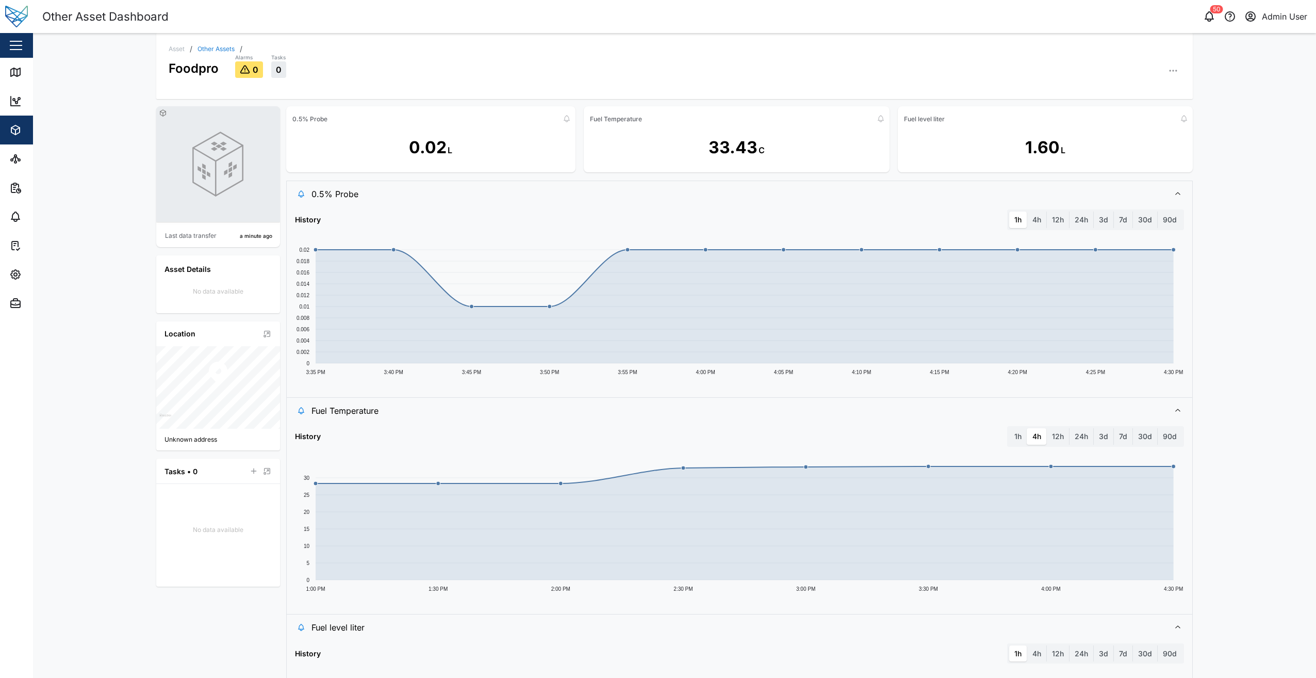
scroll to position [0, 0]
